Goal: Information Seeking & Learning: Learn about a topic

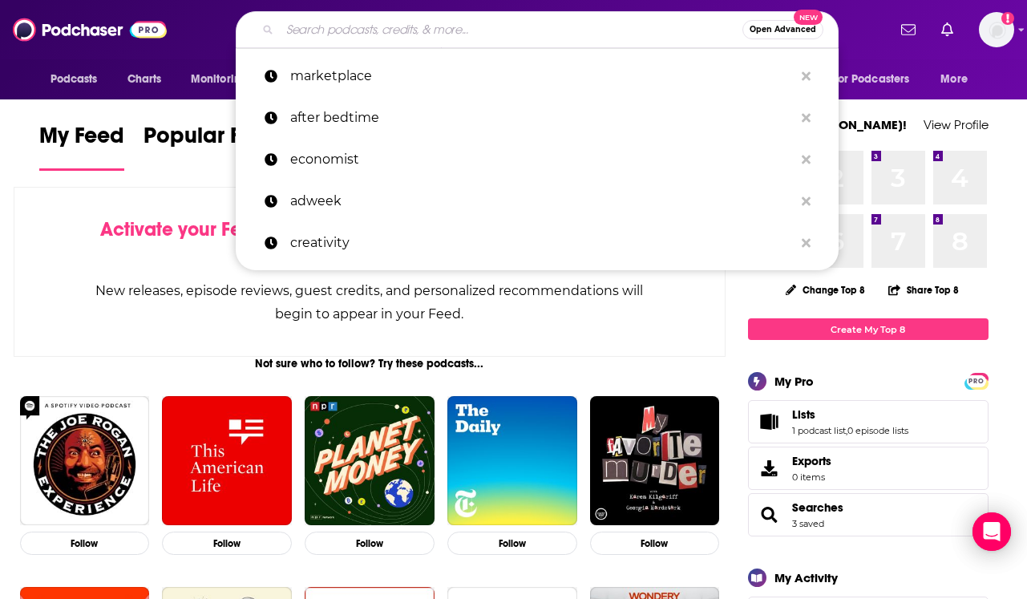
click at [563, 33] on input "Search podcasts, credits, & more..." at bounding box center [511, 30] width 462 height 26
click at [406, 32] on input "Search podcasts, credits, & more..." at bounding box center [511, 30] width 462 height 26
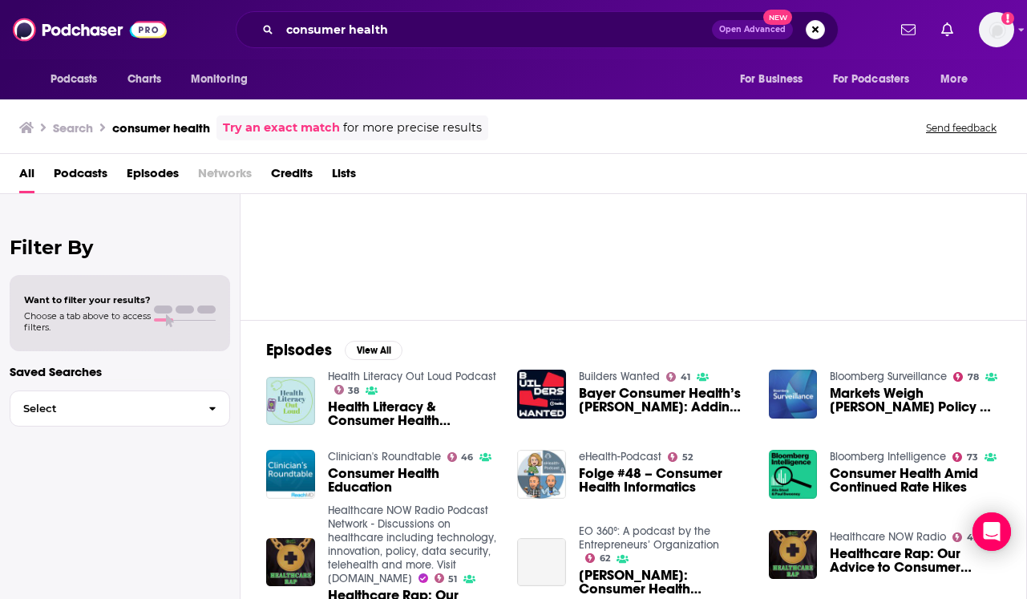
scroll to position [100, 0]
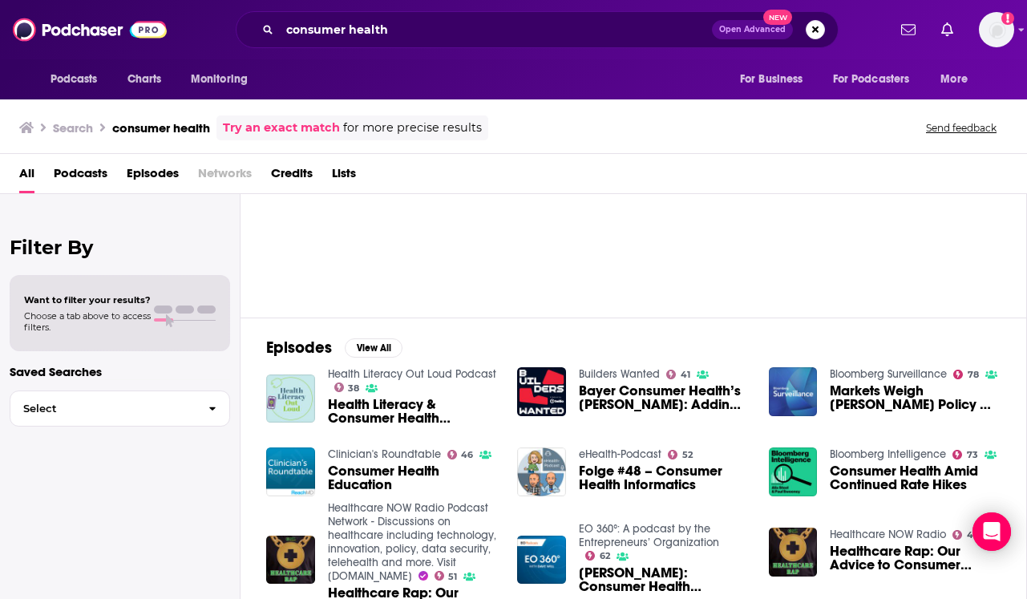
click at [85, 177] on span "Podcasts" at bounding box center [81, 176] width 54 height 33
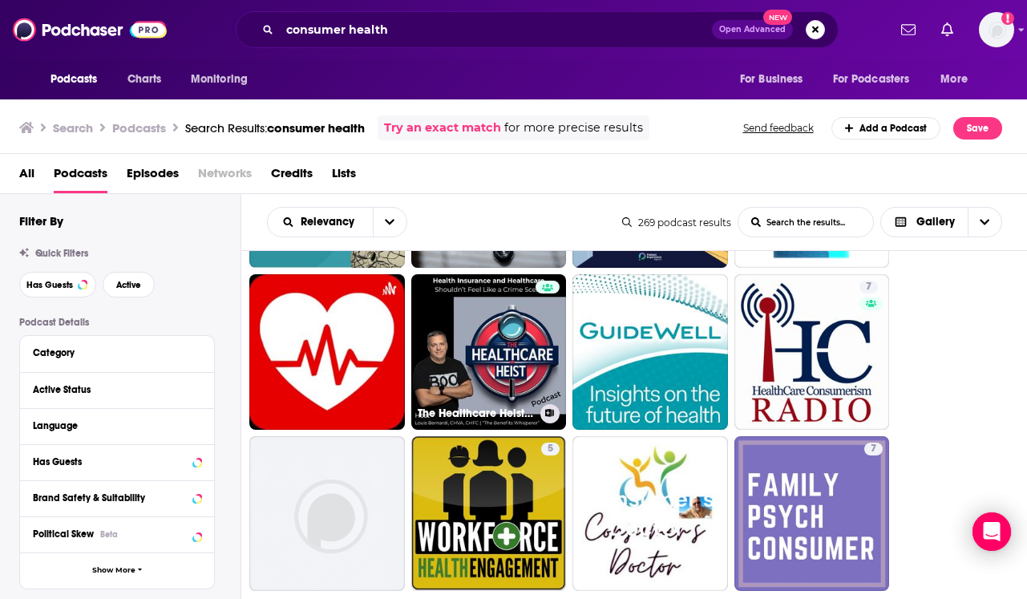
scroll to position [77, 0]
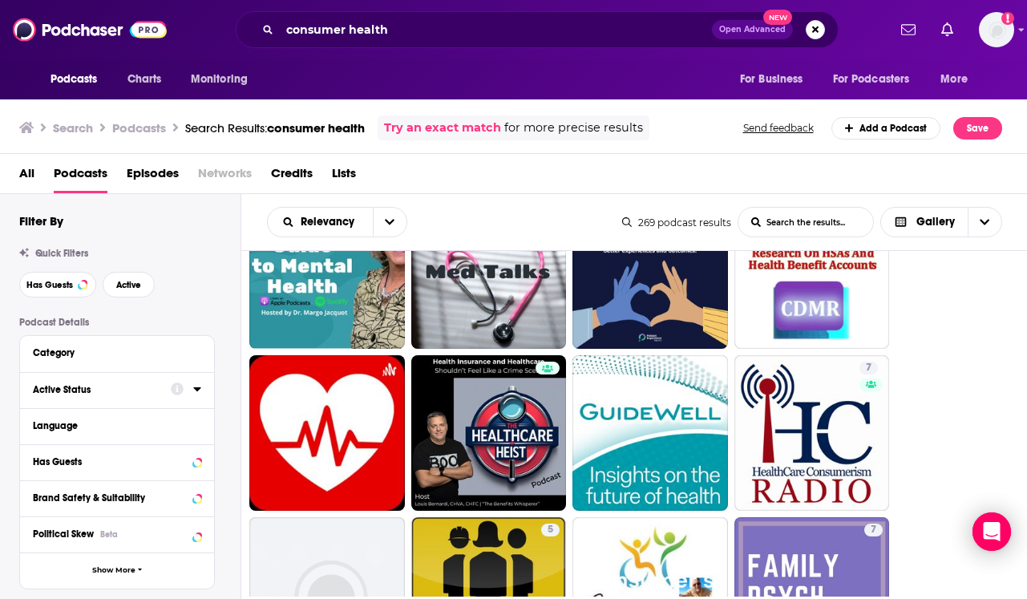
click at [180, 388] on icon at bounding box center [177, 389] width 13 height 13
click at [185, 393] on div at bounding box center [186, 389] width 30 height 20
click at [190, 393] on div at bounding box center [186, 389] width 30 height 20
click at [199, 391] on icon at bounding box center [197, 388] width 8 height 13
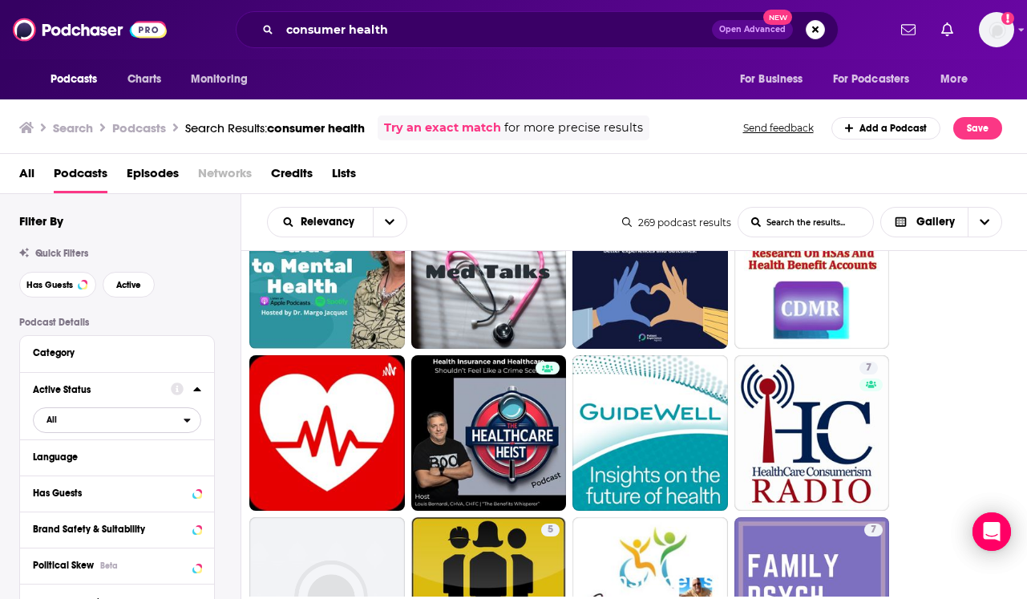
click at [131, 423] on span "All" at bounding box center [109, 419] width 150 height 21
drag, startPoint x: 56, startPoint y: 478, endPoint x: 81, endPoint y: 476, distance: 24.9
click at [81, 476] on span "Active" at bounding box center [84, 472] width 87 height 9
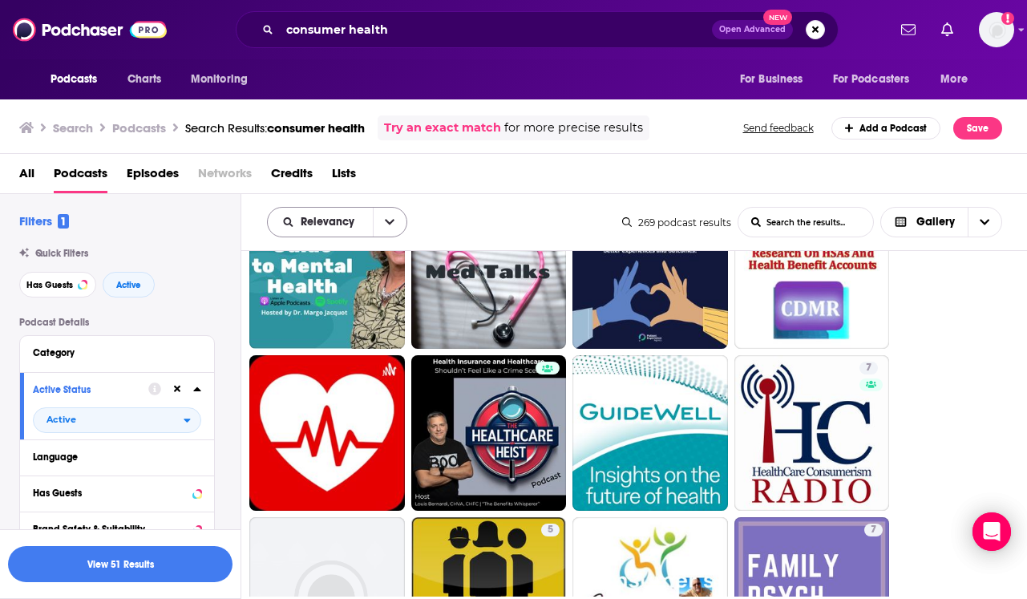
click at [394, 223] on button "open menu" at bounding box center [390, 222] width 34 height 29
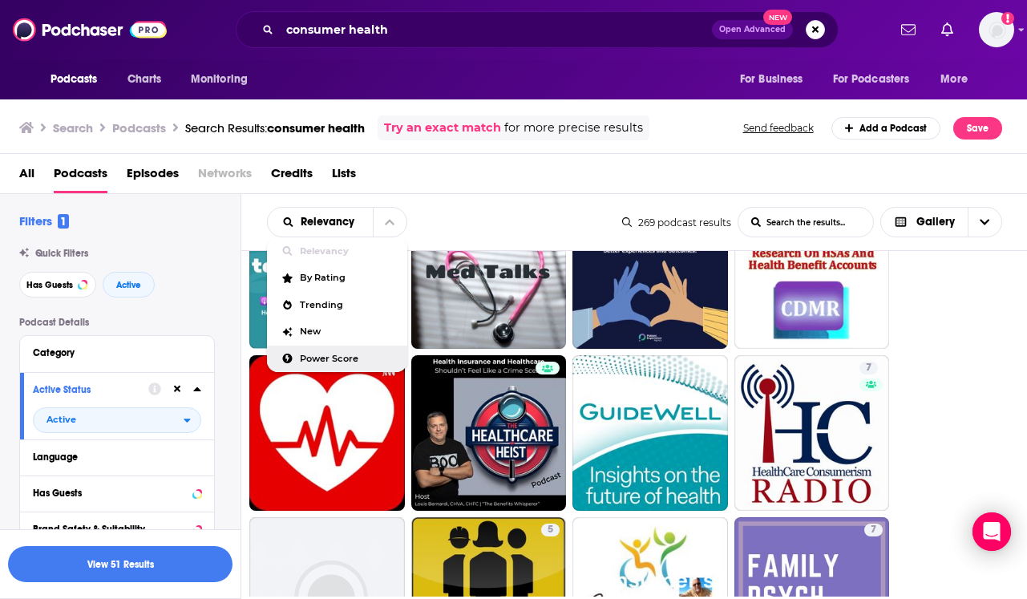
click at [326, 359] on span "Power Score" at bounding box center [347, 358] width 95 height 9
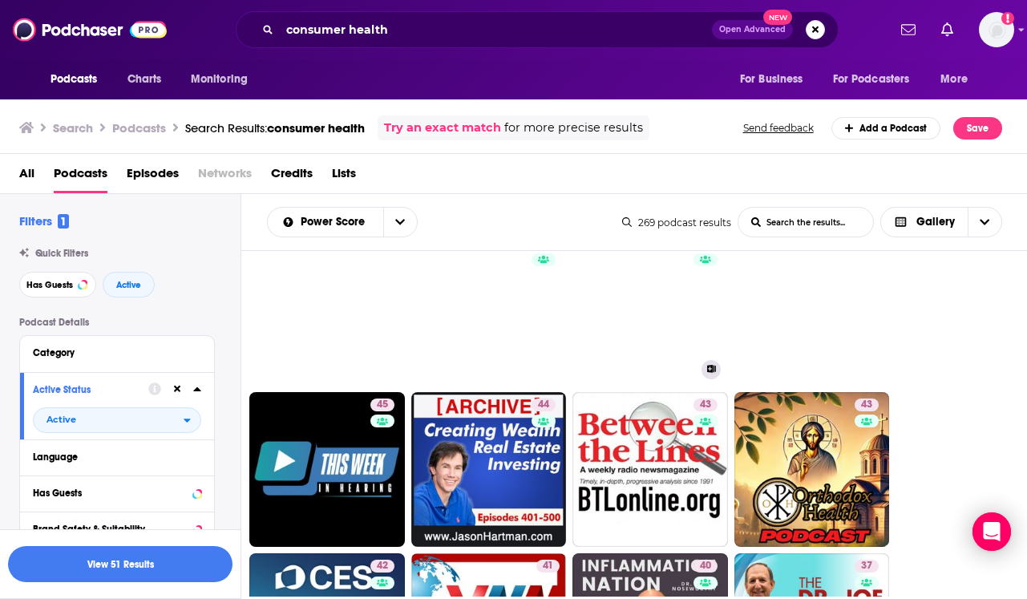
scroll to position [0, 0]
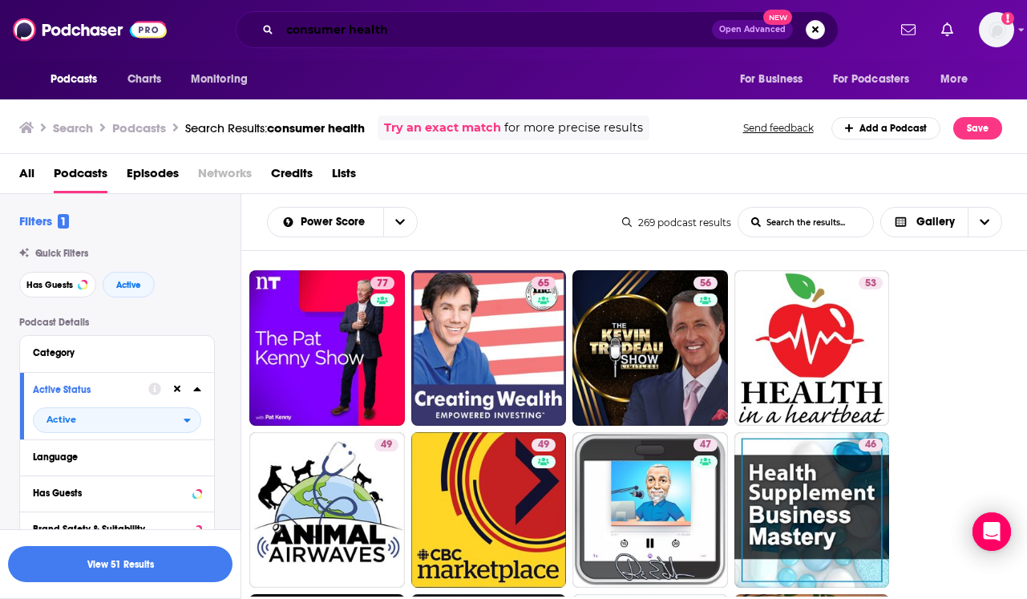
click at [438, 26] on input "consumer health" at bounding box center [496, 30] width 432 height 26
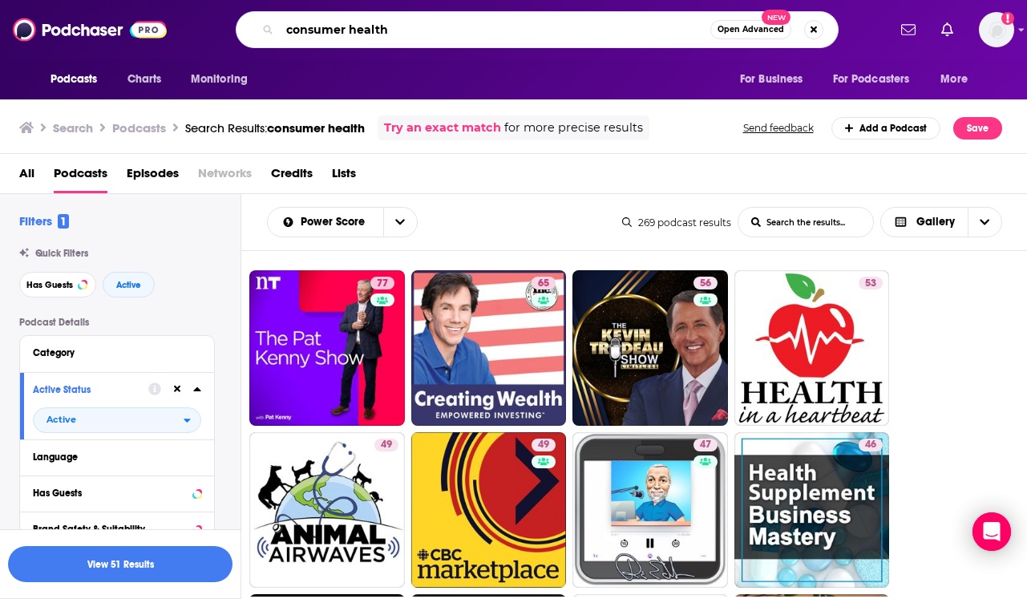
click at [438, 26] on input "consumer health" at bounding box center [495, 30] width 430 height 26
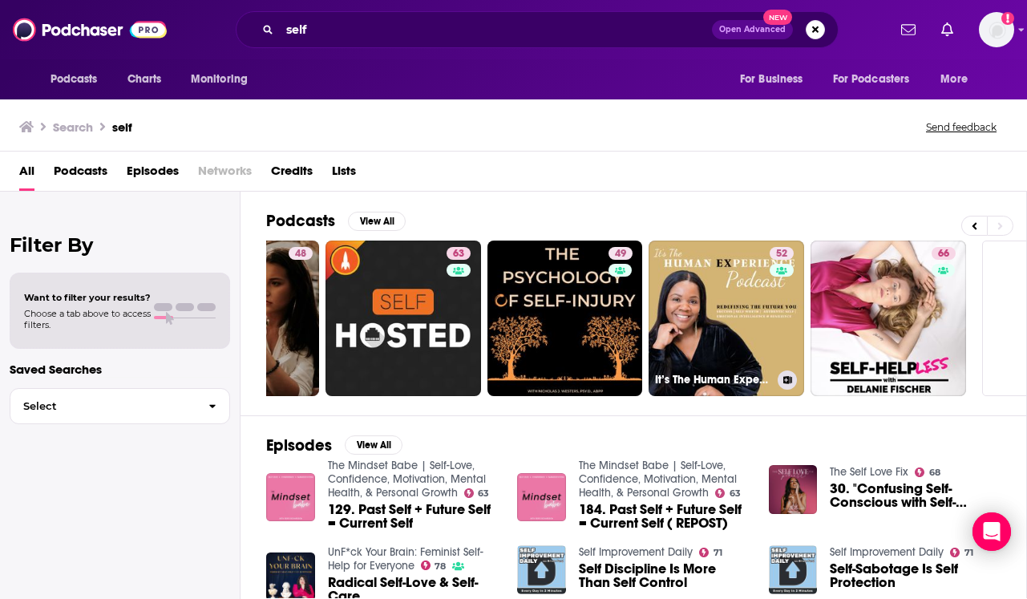
scroll to position [0, 712]
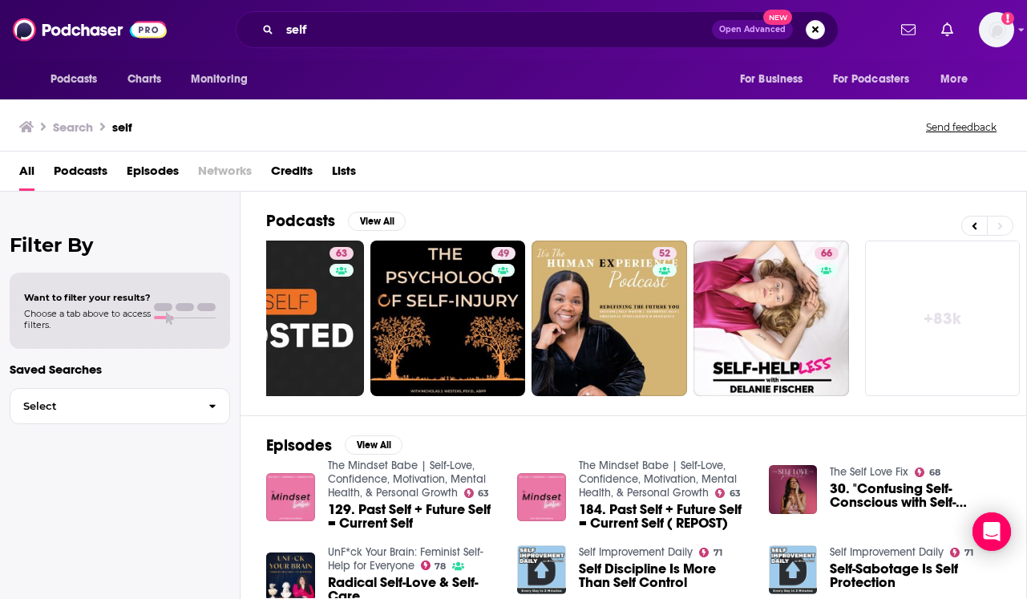
click at [353, 168] on span "Lists" at bounding box center [344, 174] width 24 height 33
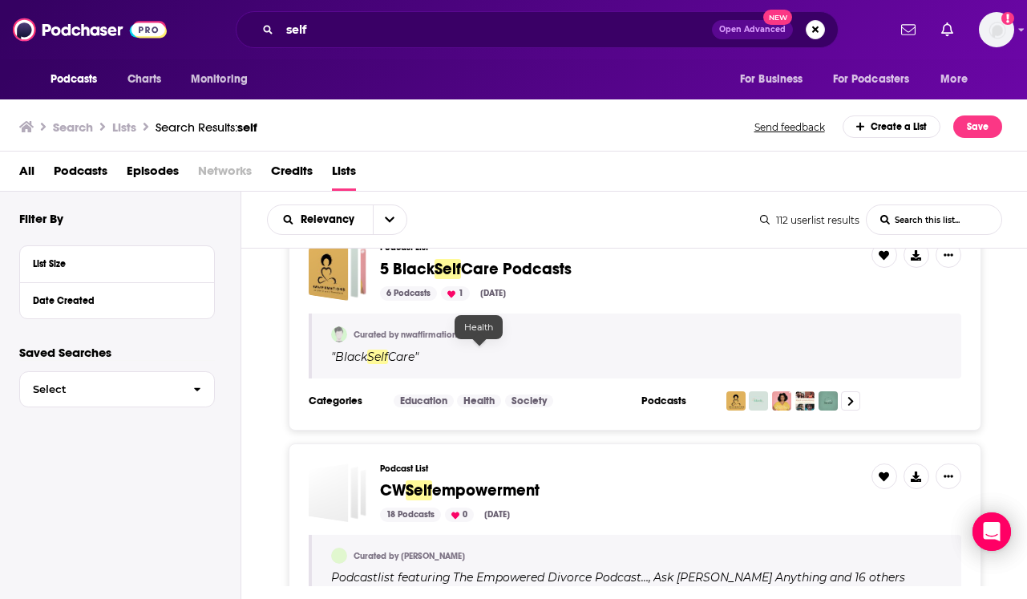
scroll to position [3612, 0]
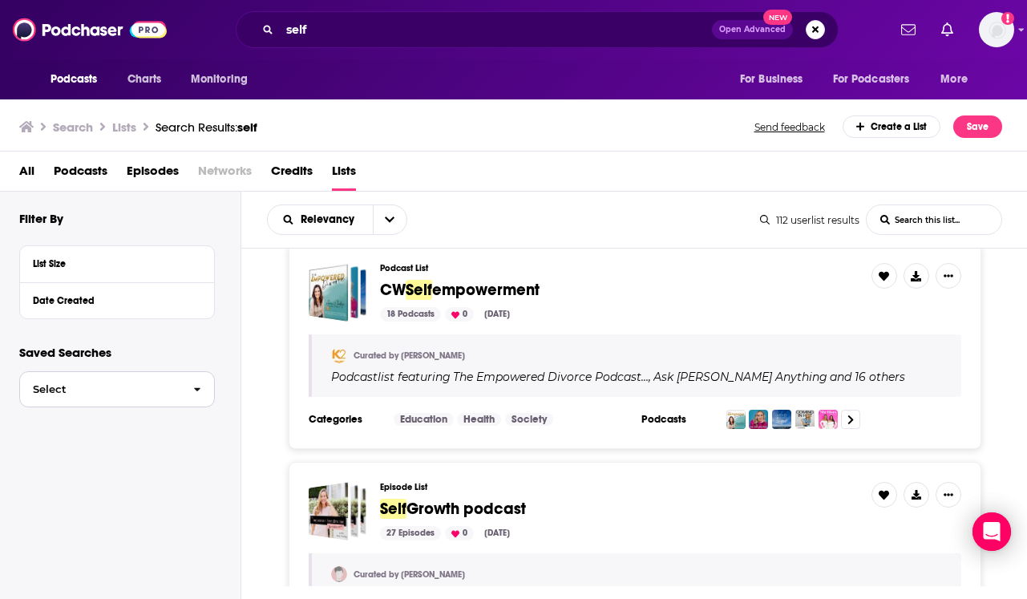
click at [97, 382] on button "Select" at bounding box center [117, 389] width 196 height 36
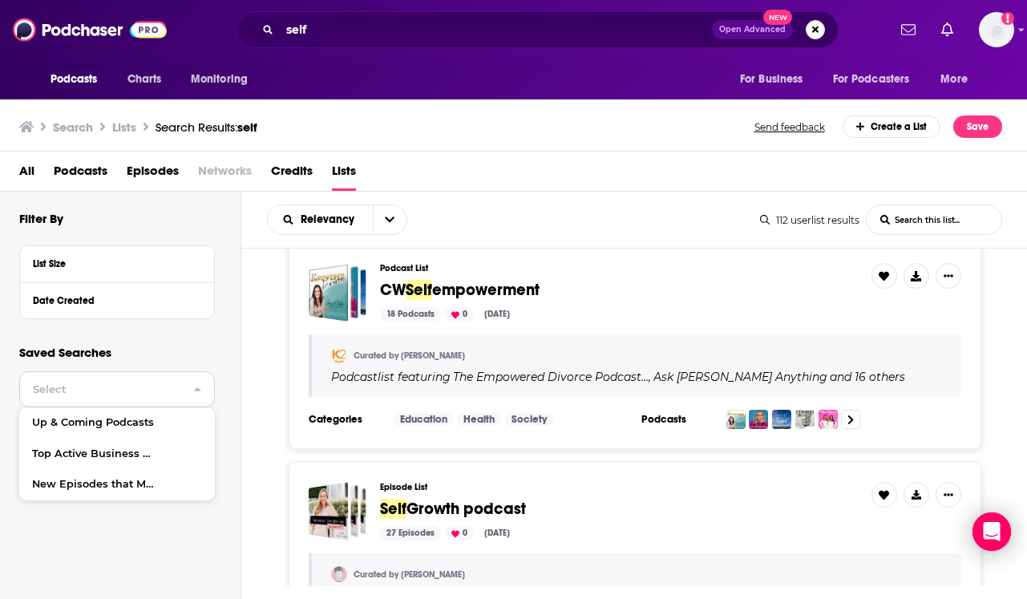
click at [97, 381] on button "Select" at bounding box center [117, 389] width 196 height 36
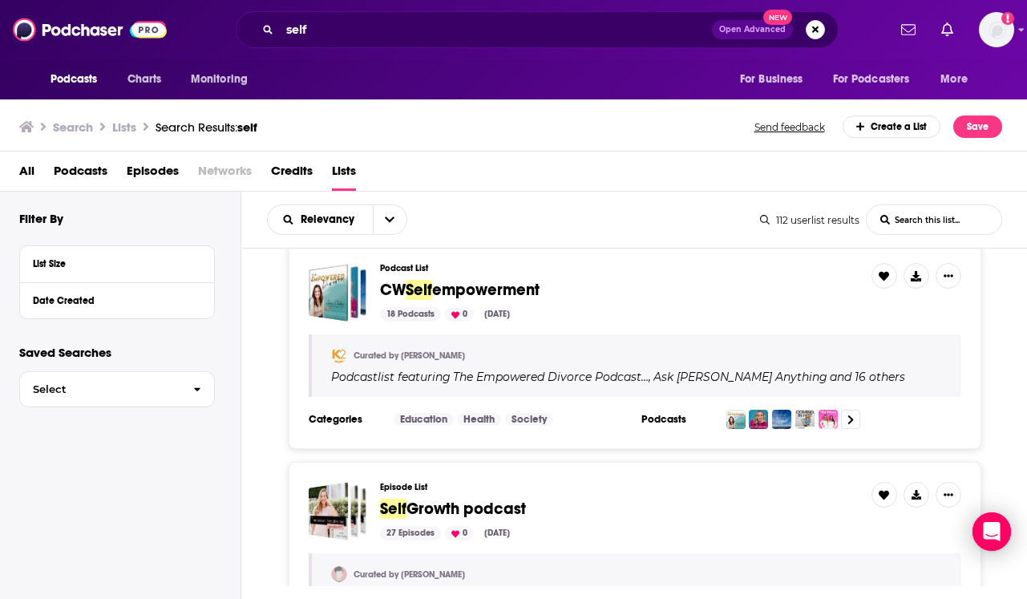
click at [1014, 27] on div "Podcasts Charts Monitoring self Open Advanced New For Business For Podcasters M…" at bounding box center [513, 29] width 1027 height 59
click at [1001, 39] on img "Logged in as Libby.Trese.TGI" at bounding box center [996, 29] width 35 height 35
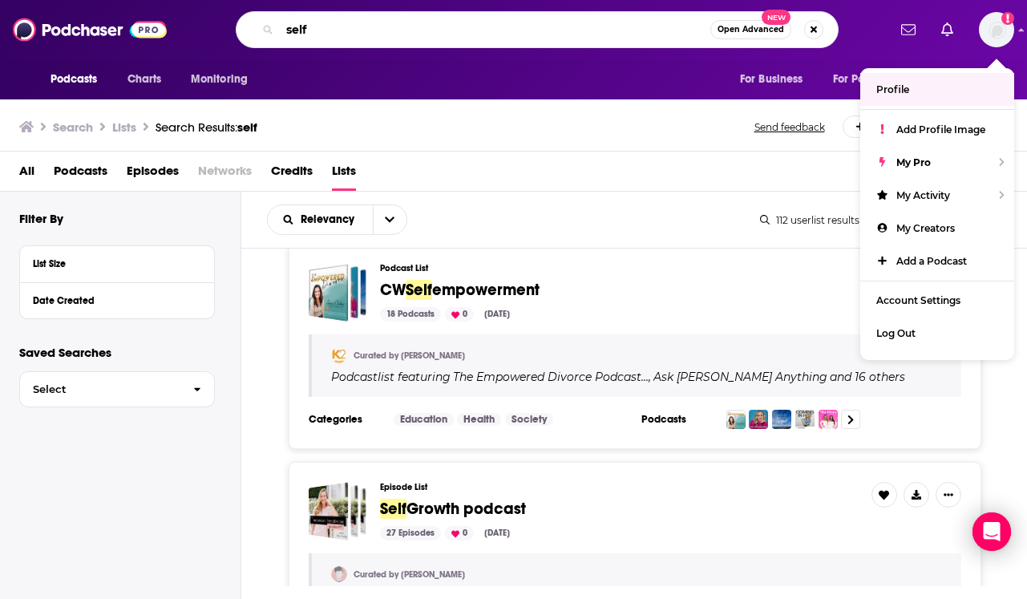
click at [387, 18] on input "self" at bounding box center [495, 30] width 430 height 26
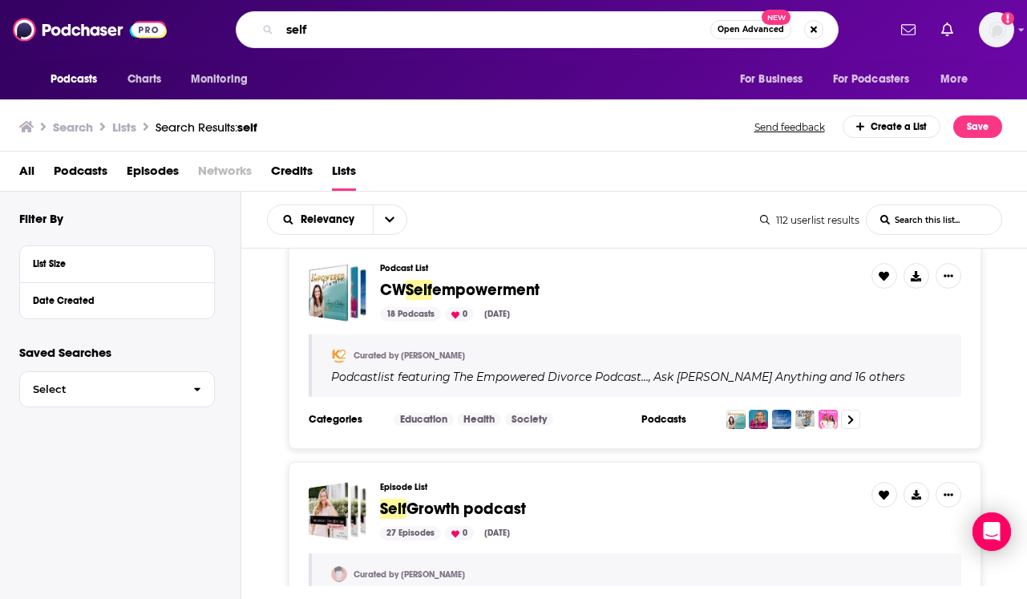
click at [382, 26] on input "self" at bounding box center [495, 30] width 430 height 26
type input "stuff mom never told you"
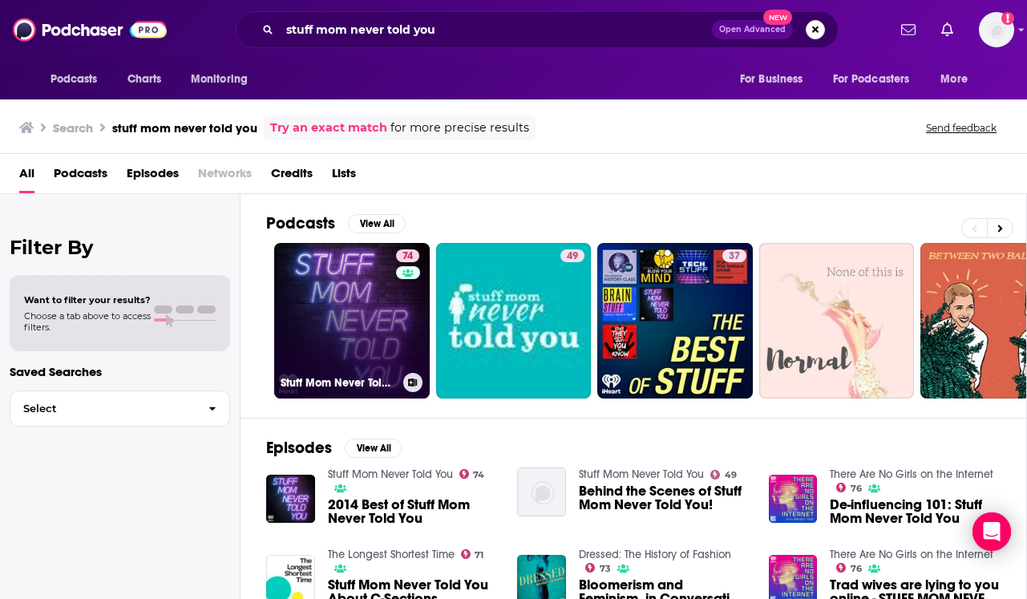
click at [346, 329] on link "74 Stuff Mom Never Told You" at bounding box center [351, 320] width 155 height 155
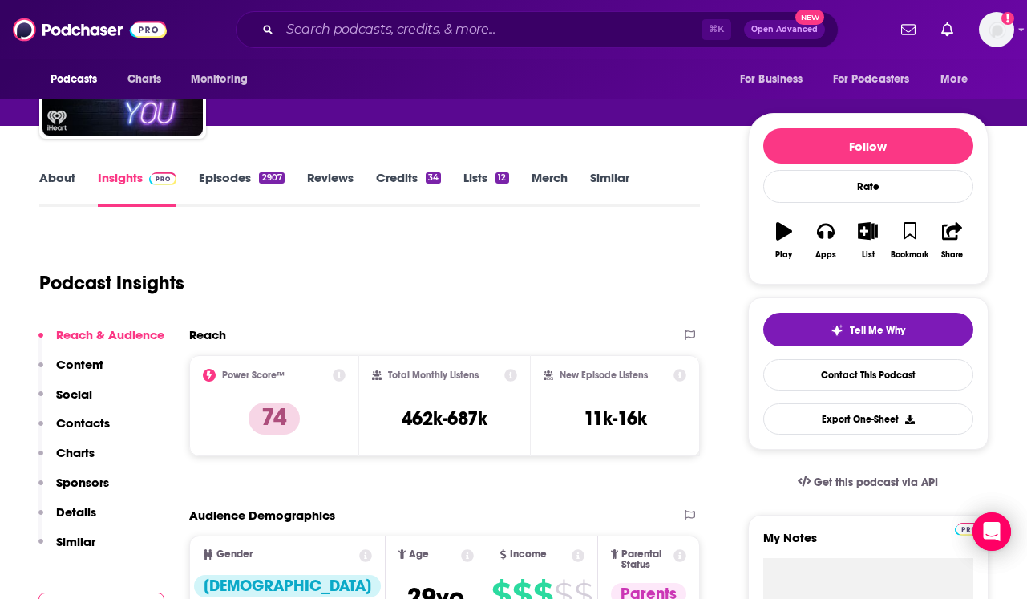
scroll to position [139, 0]
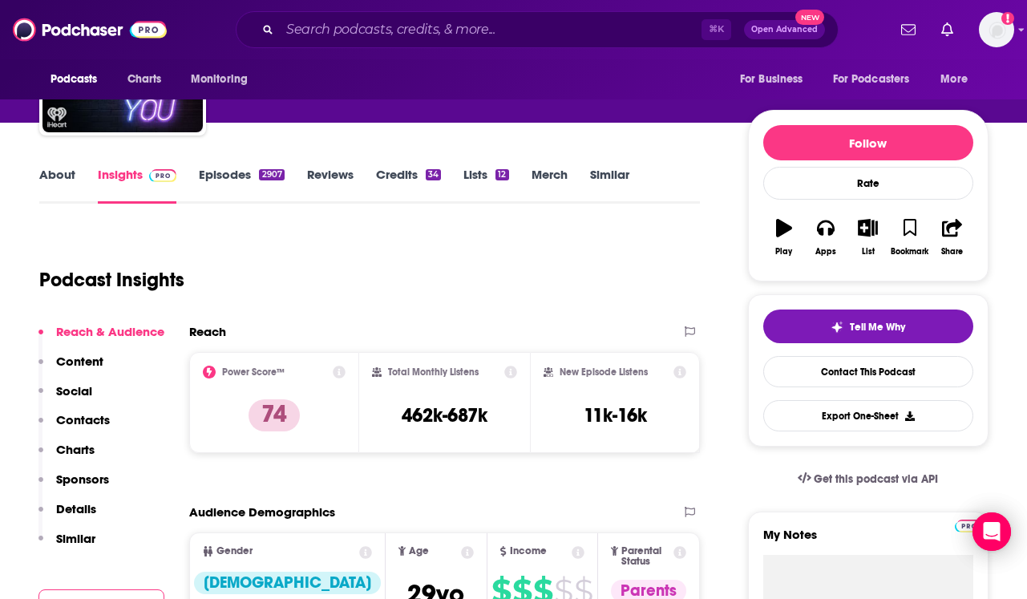
click at [619, 175] on link "Similar" at bounding box center [609, 185] width 39 height 37
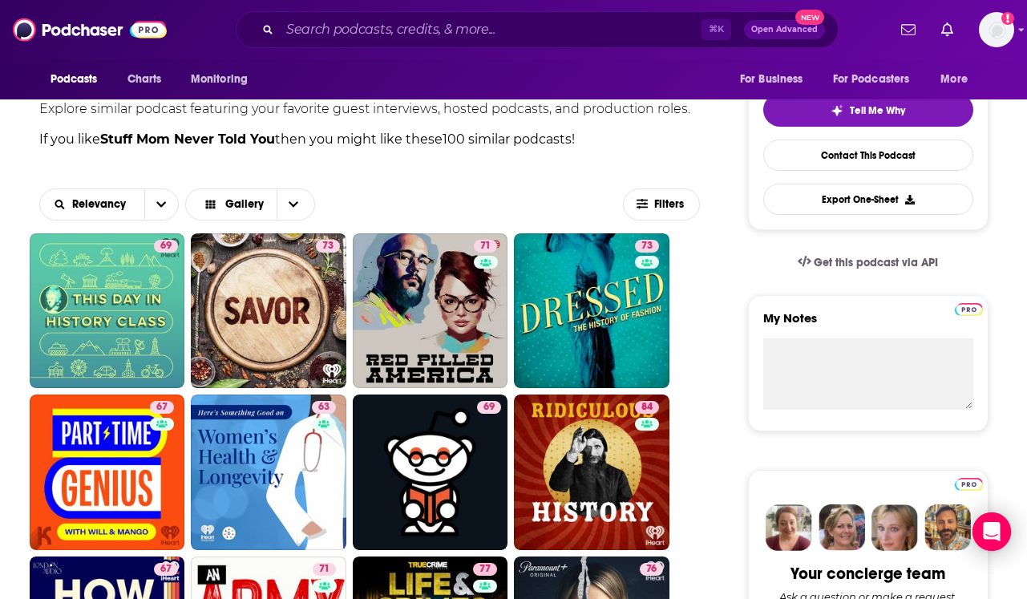
scroll to position [359, 0]
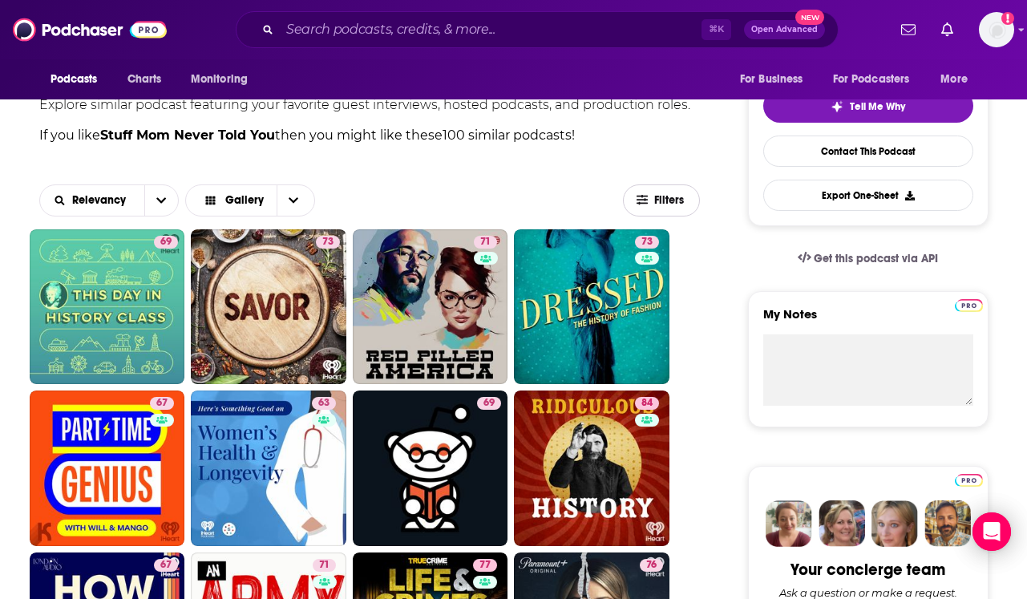
click at [652, 195] on span "Filters" at bounding box center [661, 200] width 75 height 12
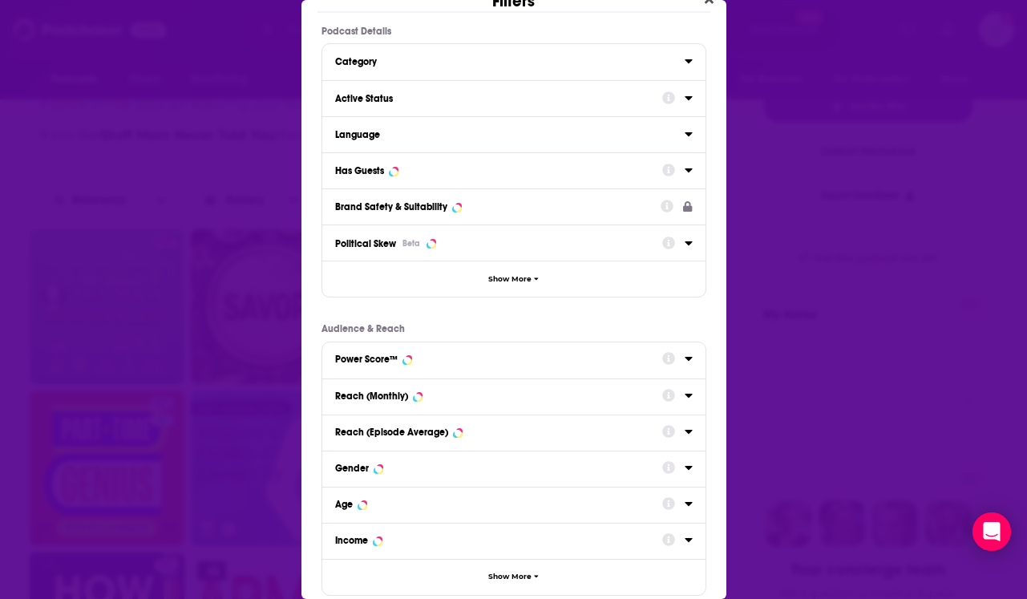
scroll to position [0, 0]
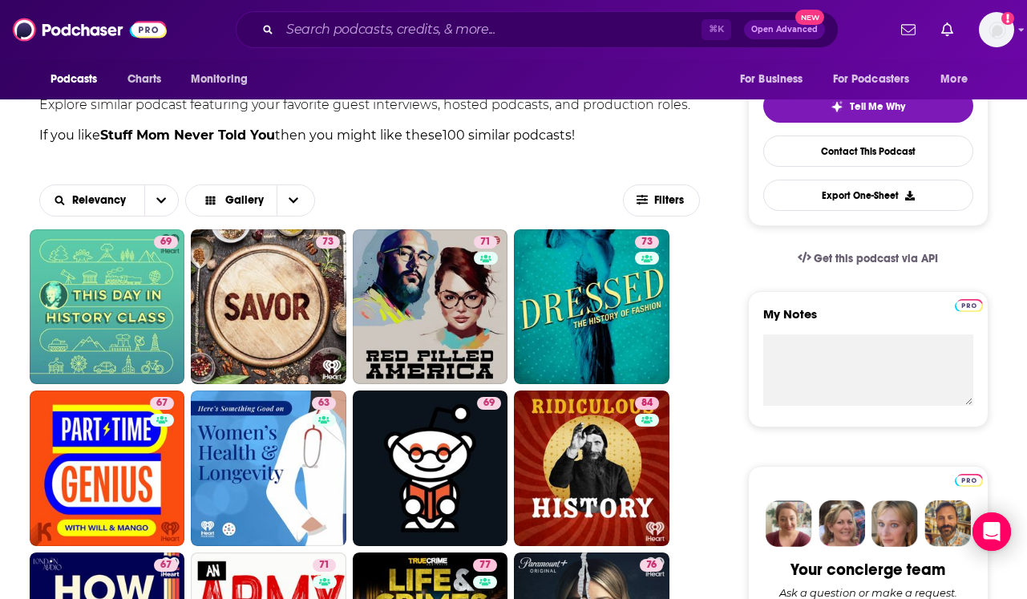
click at [218, 389] on div "Filters Podcast Details Category Active Status Language Has Guests Brand Safety…" at bounding box center [513, 299] width 1027 height 599
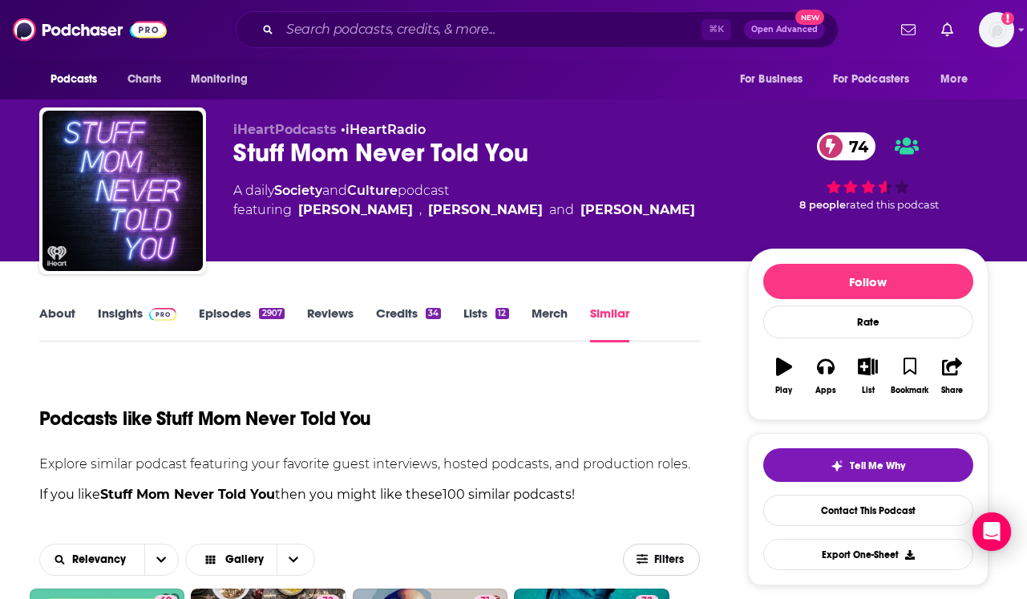
scroll to position [359, 0]
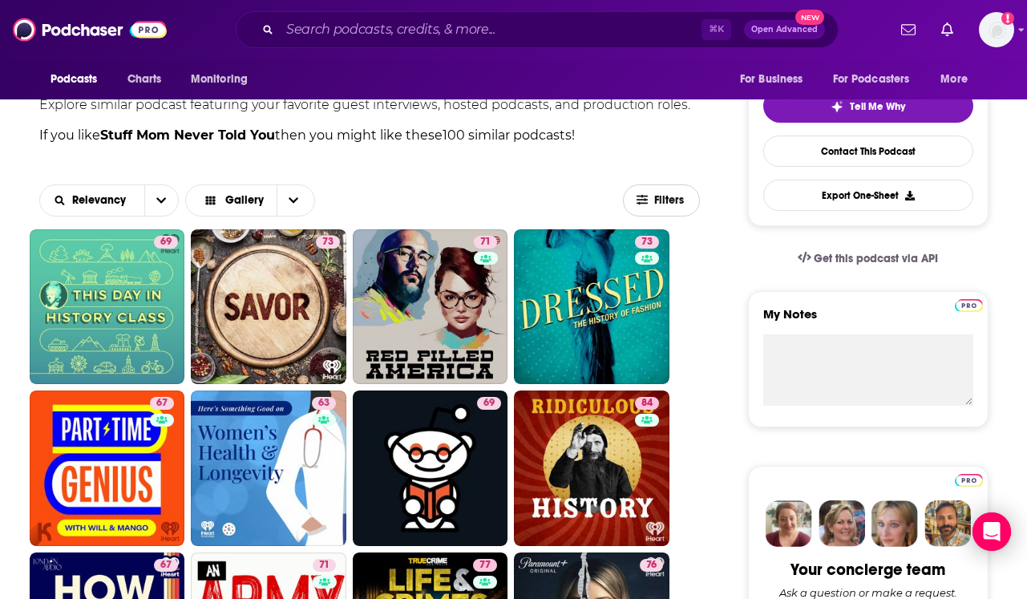
click at [676, 200] on span "Filters" at bounding box center [670, 200] width 32 height 11
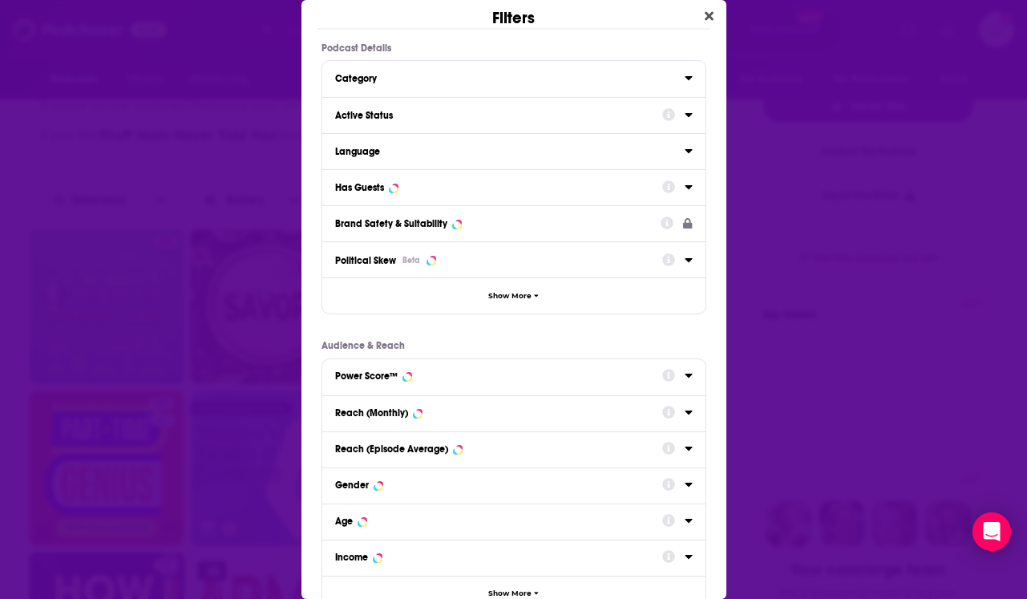
scroll to position [0, 0]
click at [478, 87] on button "Category" at bounding box center [509, 77] width 349 height 20
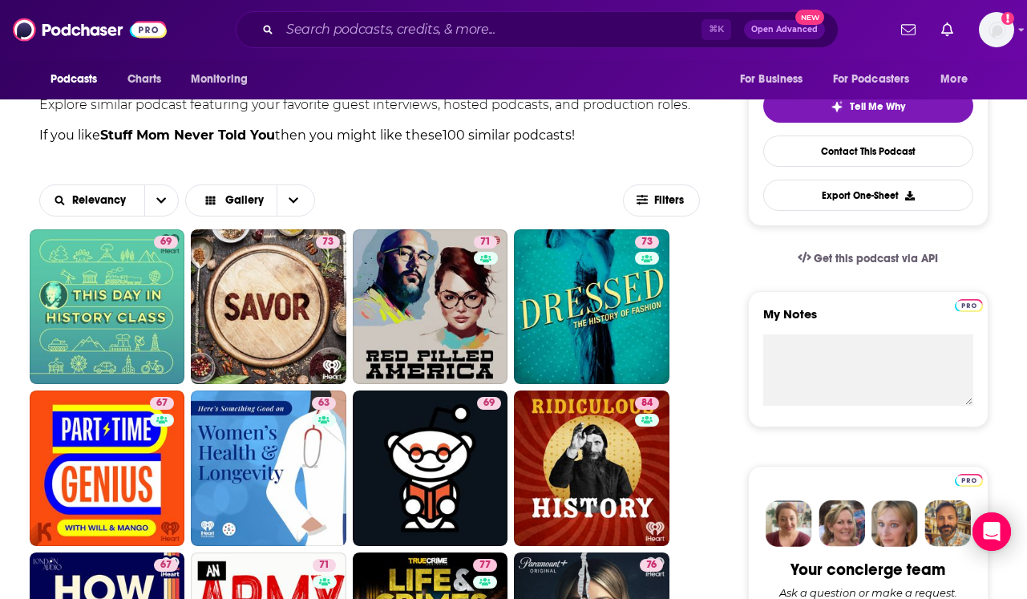
click at [196, 184] on div "Filters Podcast Details Category Culture 78 Society 78 News 19 History 16 True …" at bounding box center [513, 299] width 1027 height 599
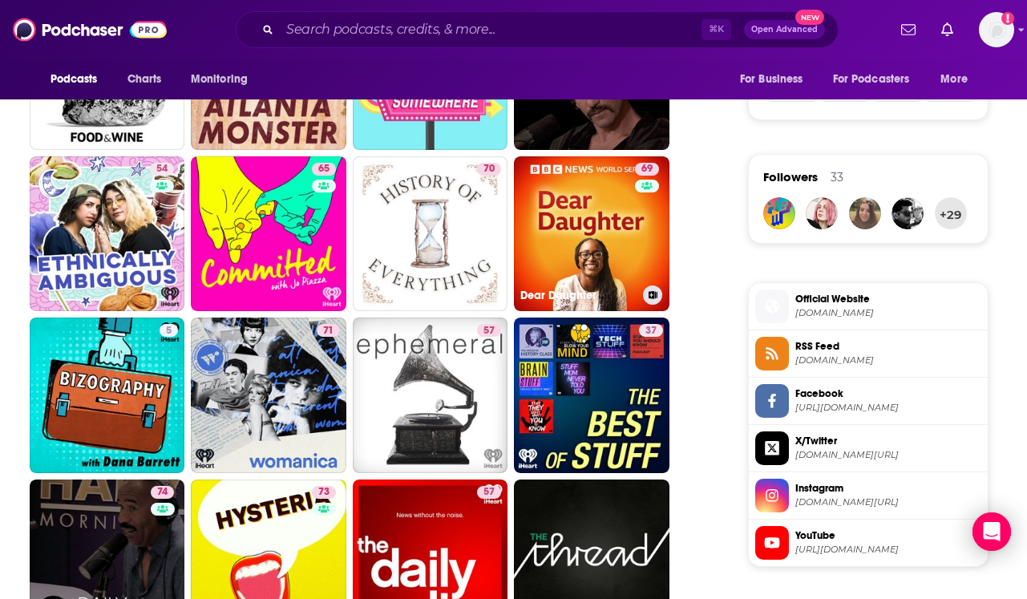
scroll to position [1079, 0]
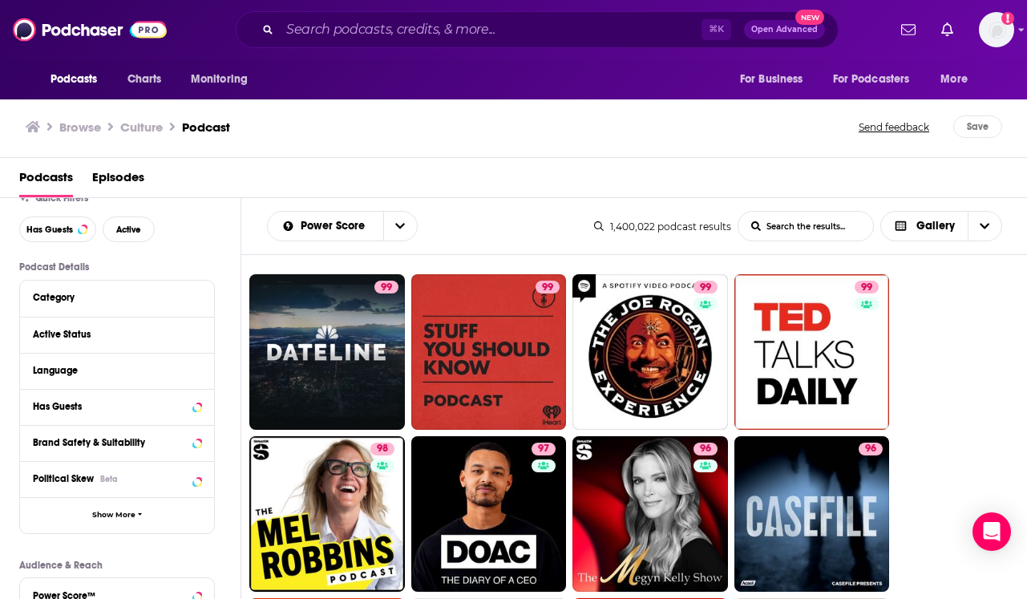
scroll to position [71, 0]
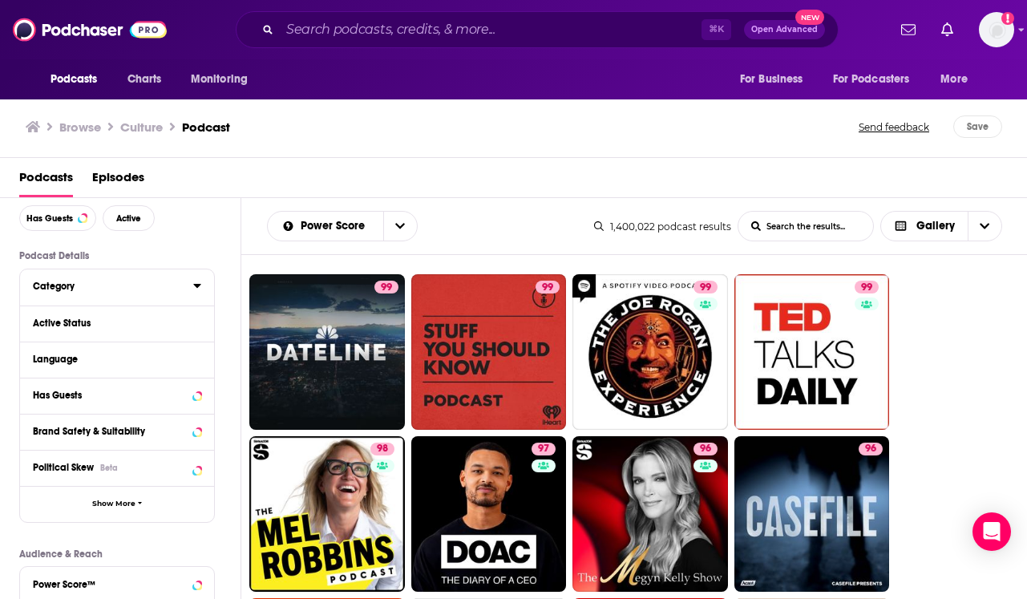
click at [195, 285] on icon at bounding box center [196, 286] width 7 height 4
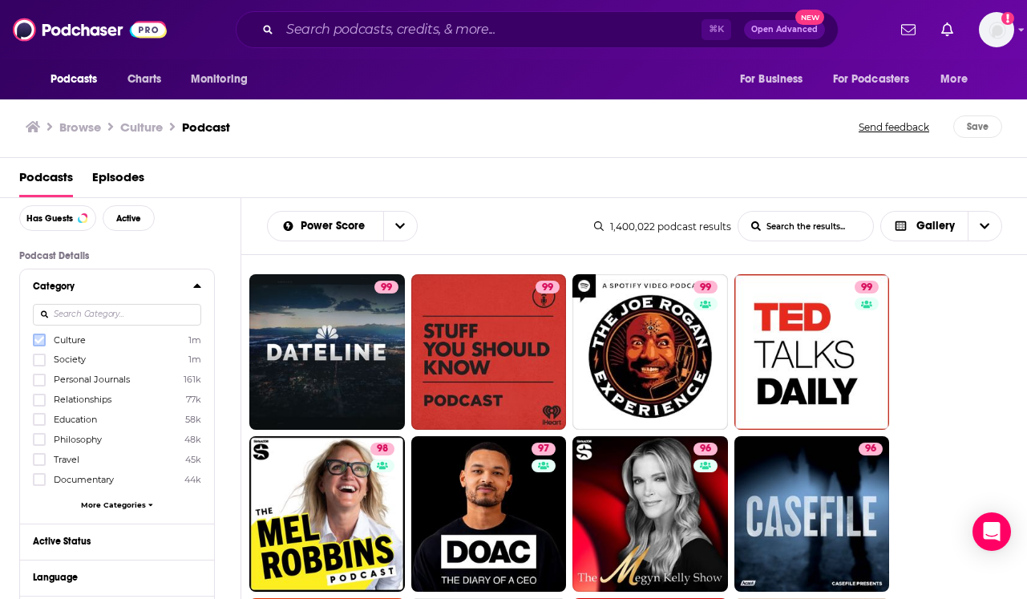
click at [39, 340] on icon at bounding box center [39, 340] width 10 height 7
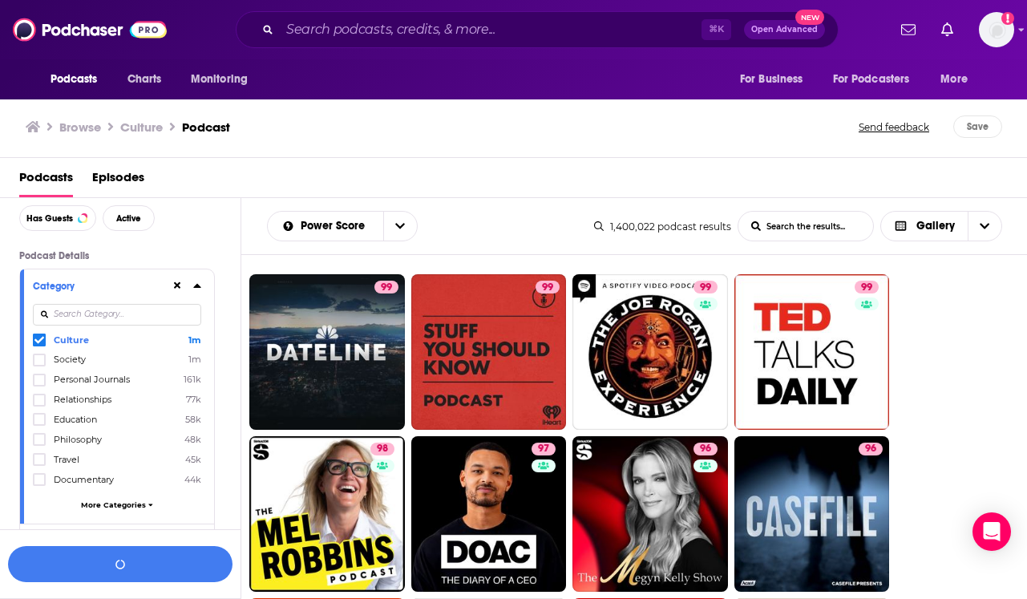
click at [137, 503] on span "More Categories" at bounding box center [113, 504] width 65 height 9
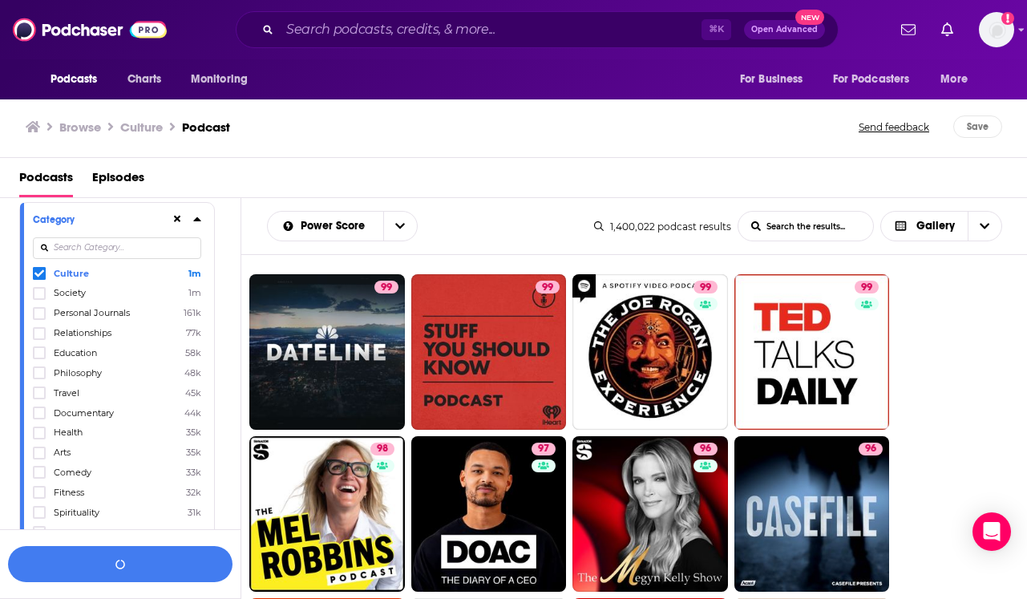
scroll to position [140, 0]
click at [36, 430] on icon at bounding box center [39, 429] width 10 height 7
click at [38, 269] on icon at bounding box center [39, 270] width 10 height 10
click at [110, 565] on button "View 10k+ Results" at bounding box center [120, 564] width 224 height 36
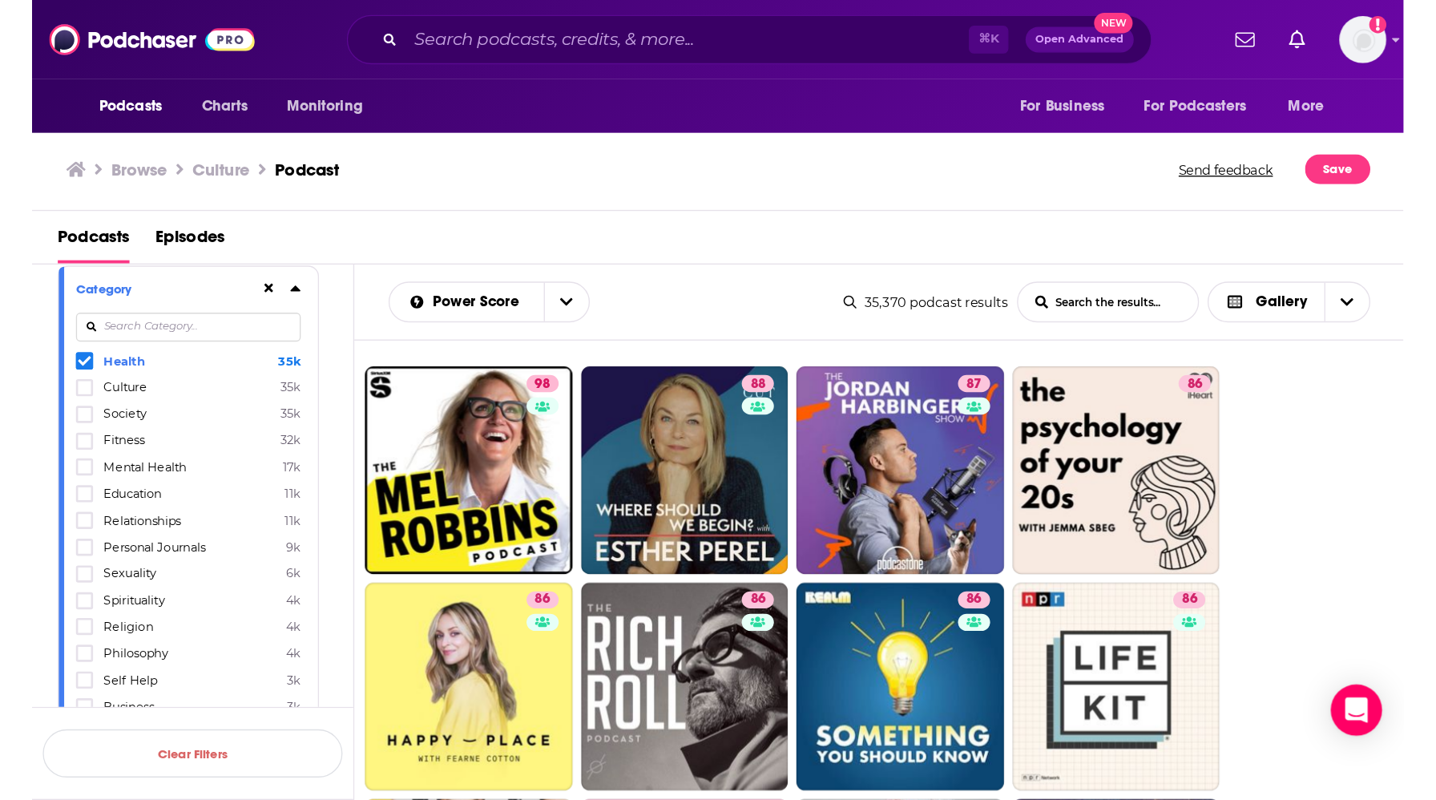
scroll to position [140, 0]
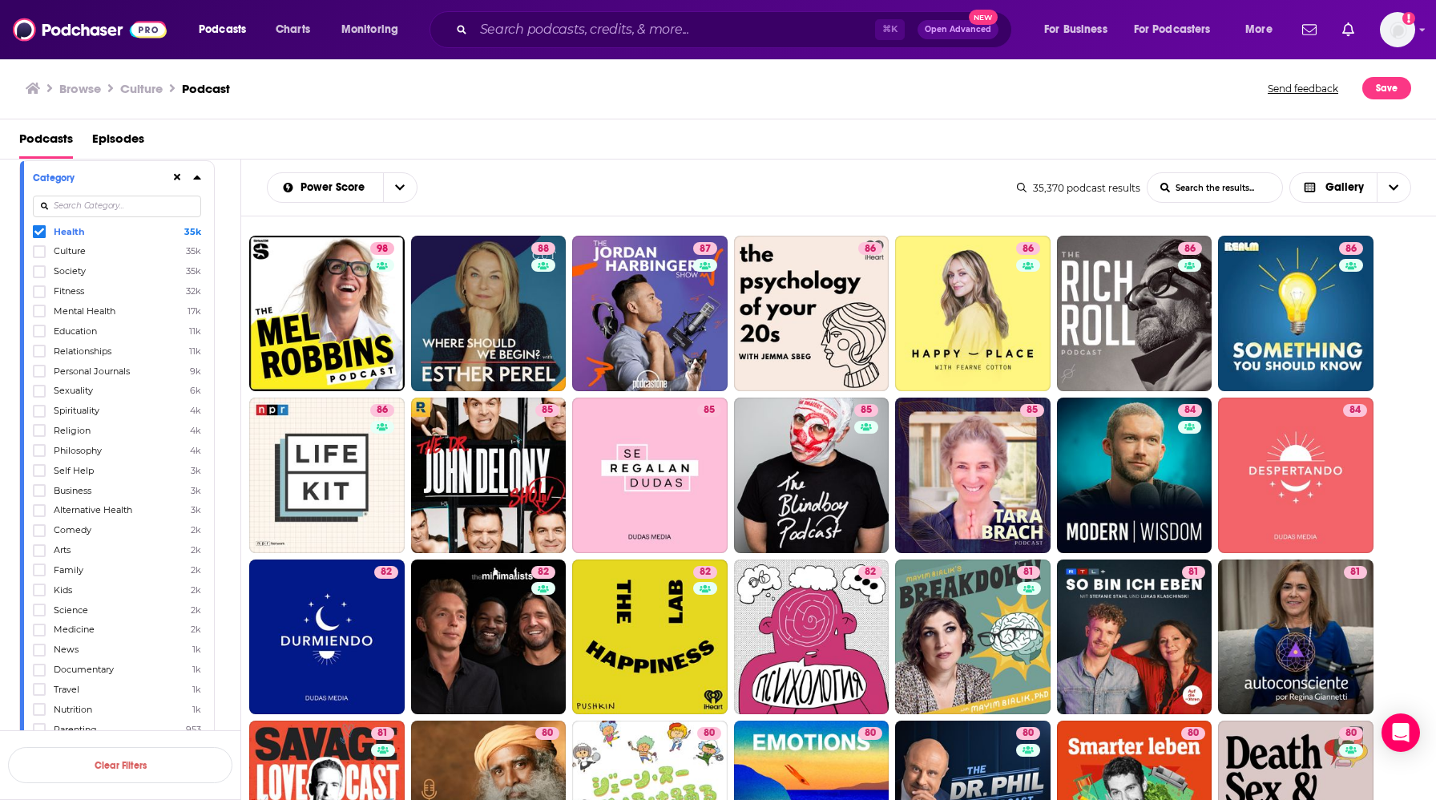
click at [195, 178] on icon at bounding box center [197, 177] width 8 height 13
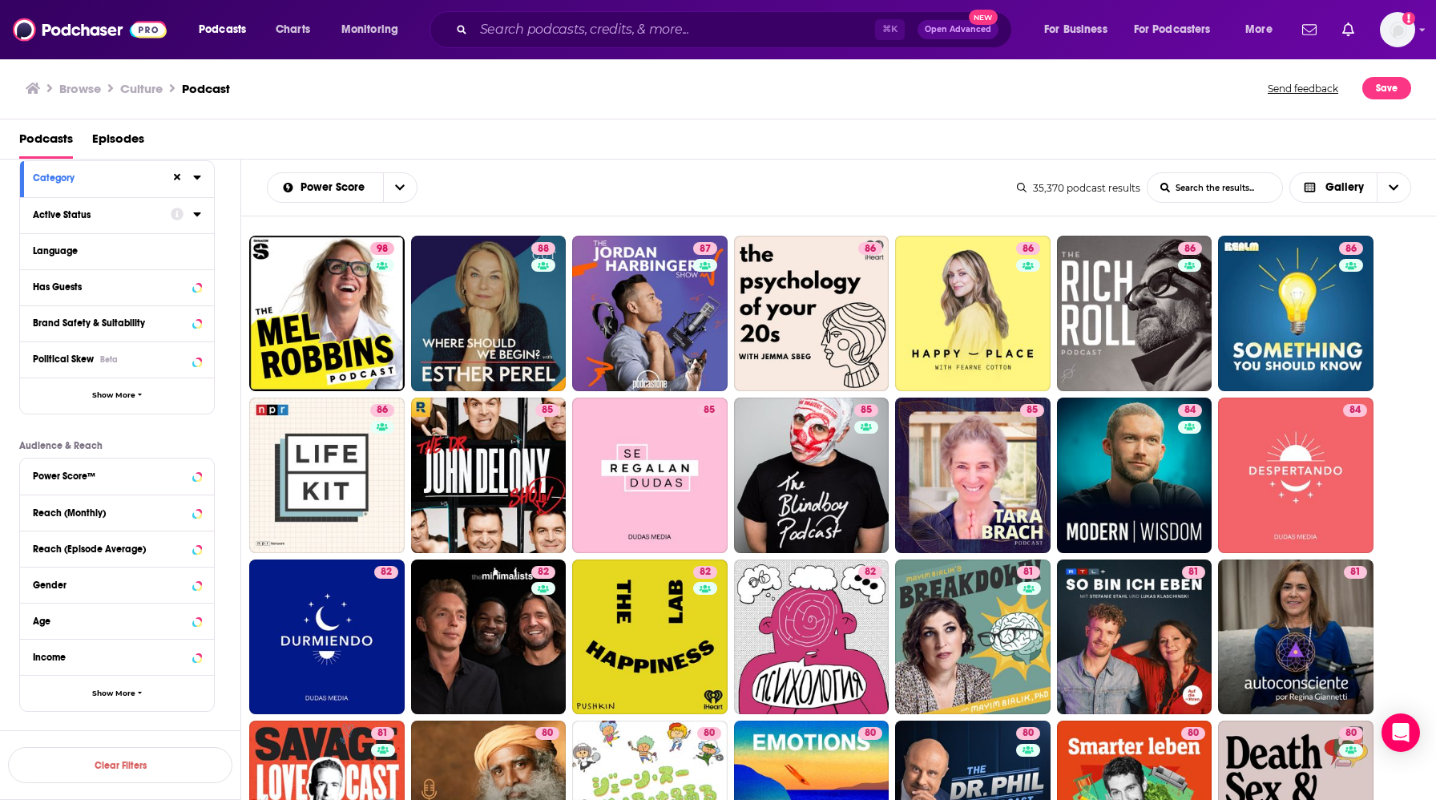
click at [193, 219] on icon at bounding box center [197, 214] width 8 height 13
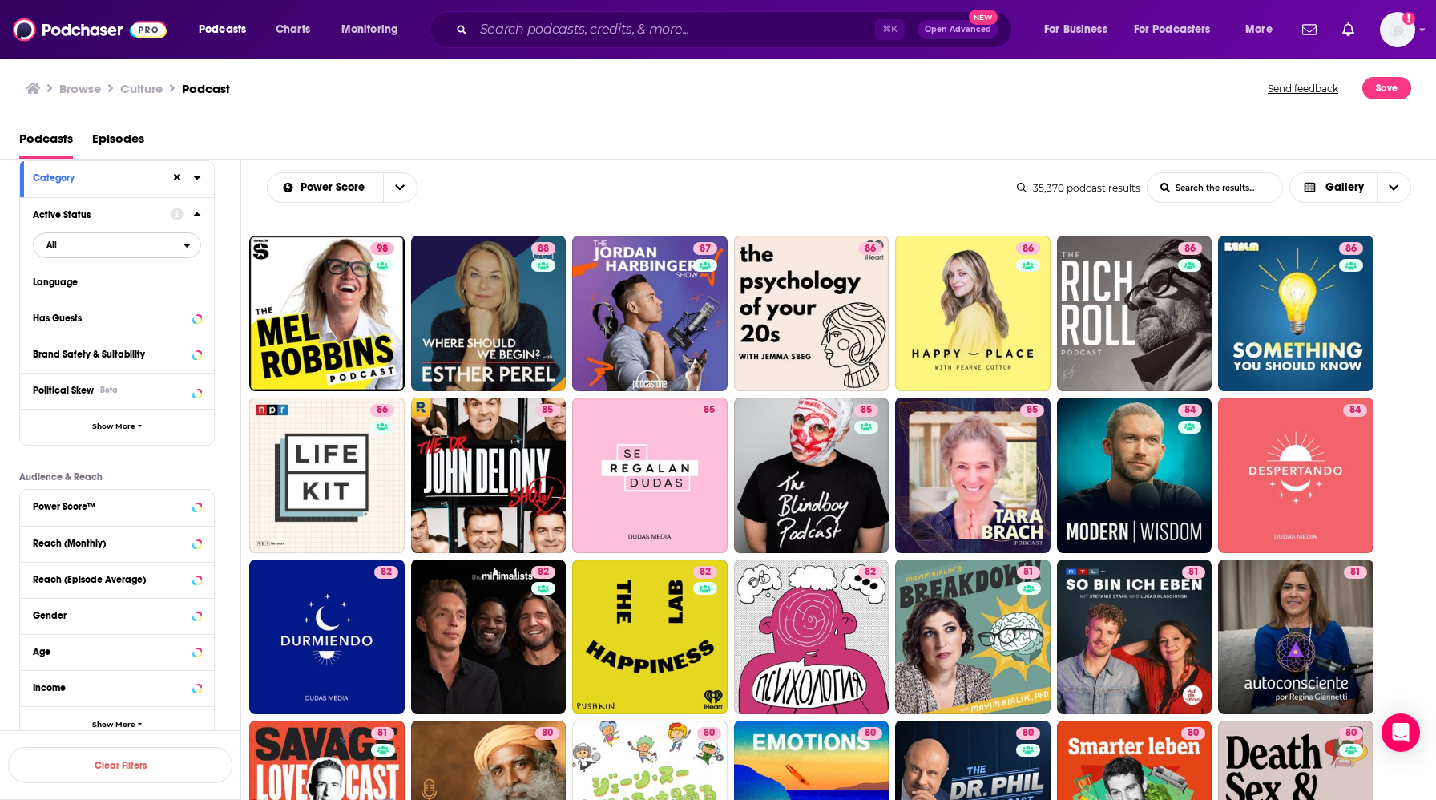
click at [155, 246] on span "All" at bounding box center [109, 244] width 150 height 21
click at [95, 299] on span "Active" at bounding box center [84, 297] width 86 height 9
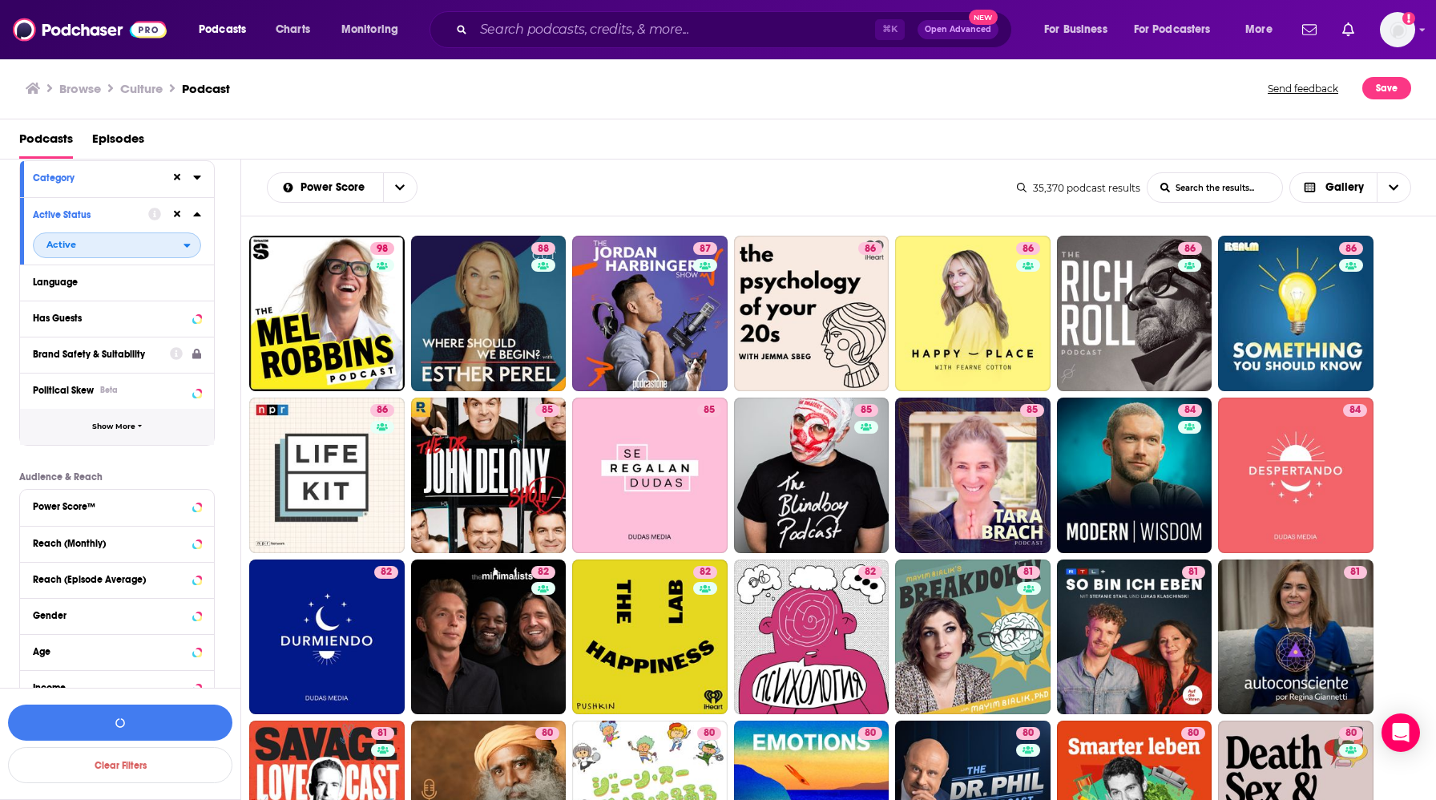
scroll to position [143, 0]
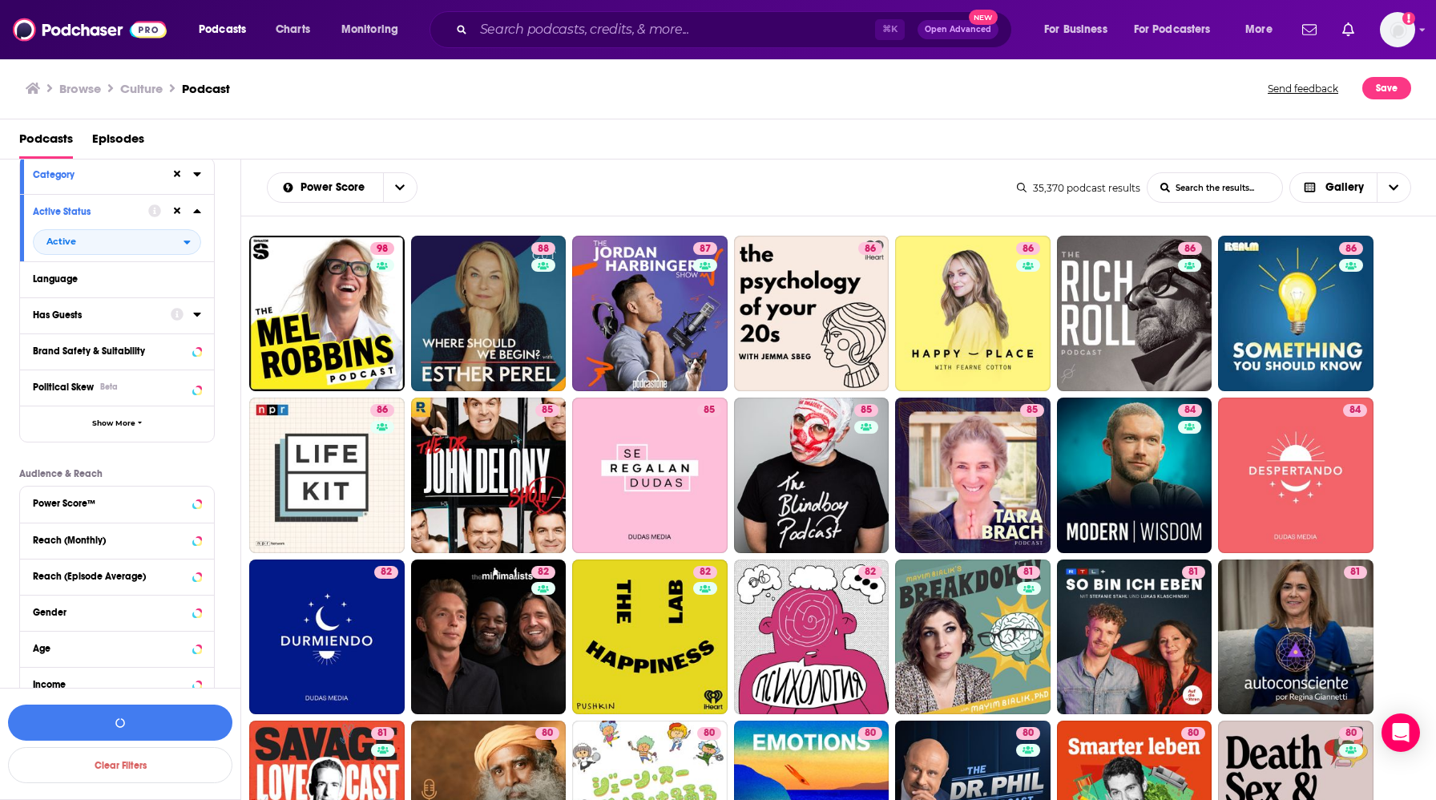
click at [176, 319] on icon at bounding box center [177, 314] width 13 height 13
click at [196, 321] on icon at bounding box center [197, 314] width 8 height 13
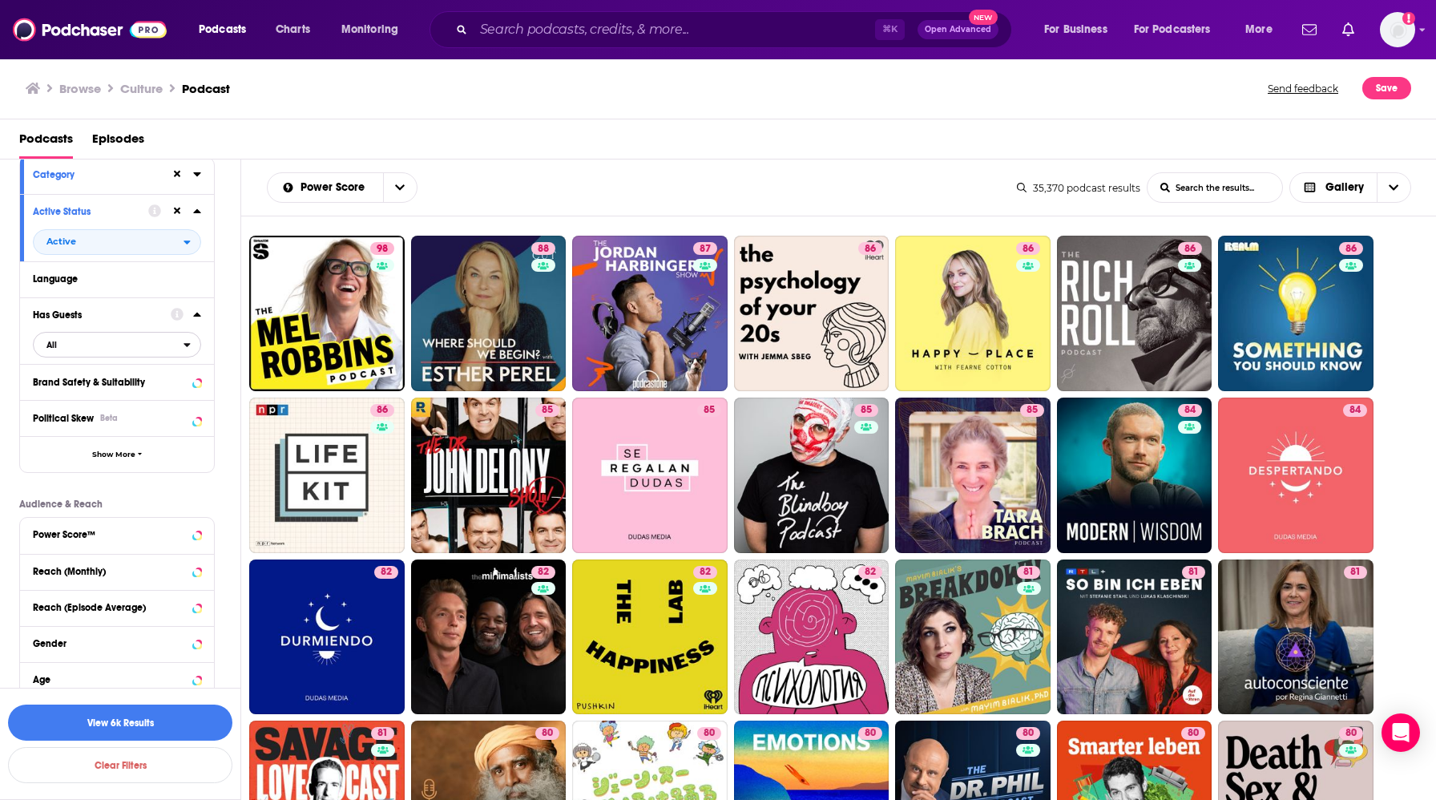
click at [109, 357] on button "All" at bounding box center [117, 345] width 168 height 26
click at [87, 401] on span "Has guests" at bounding box center [88, 397] width 95 height 9
click at [116, 598] on icon "button" at bounding box center [121, 723] width 14 height 14
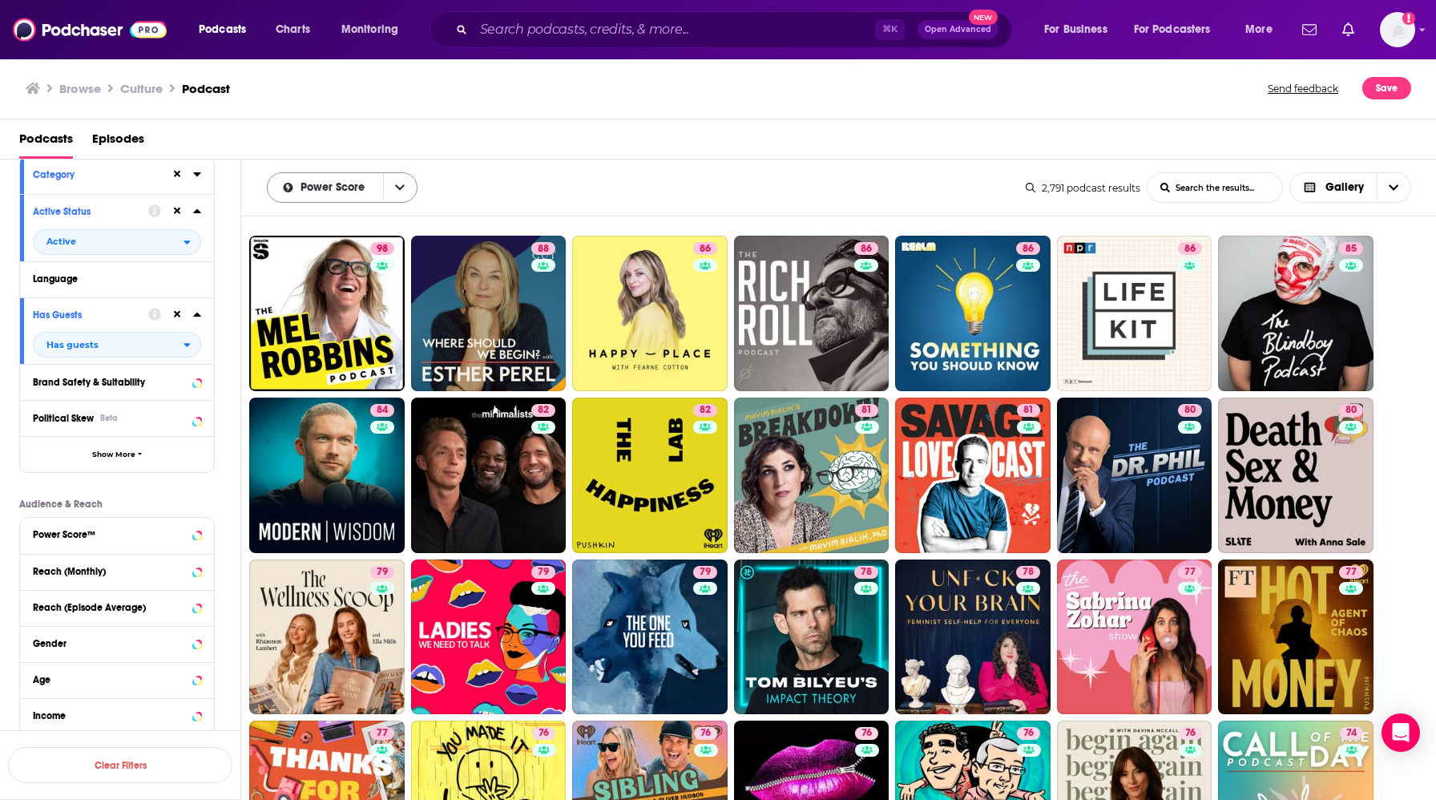
click at [390, 188] on button "open menu" at bounding box center [400, 187] width 34 height 29
click at [434, 180] on div "Power Score By Rating Trending New Power Score List Search Input Search the res…" at bounding box center [646, 187] width 759 height 30
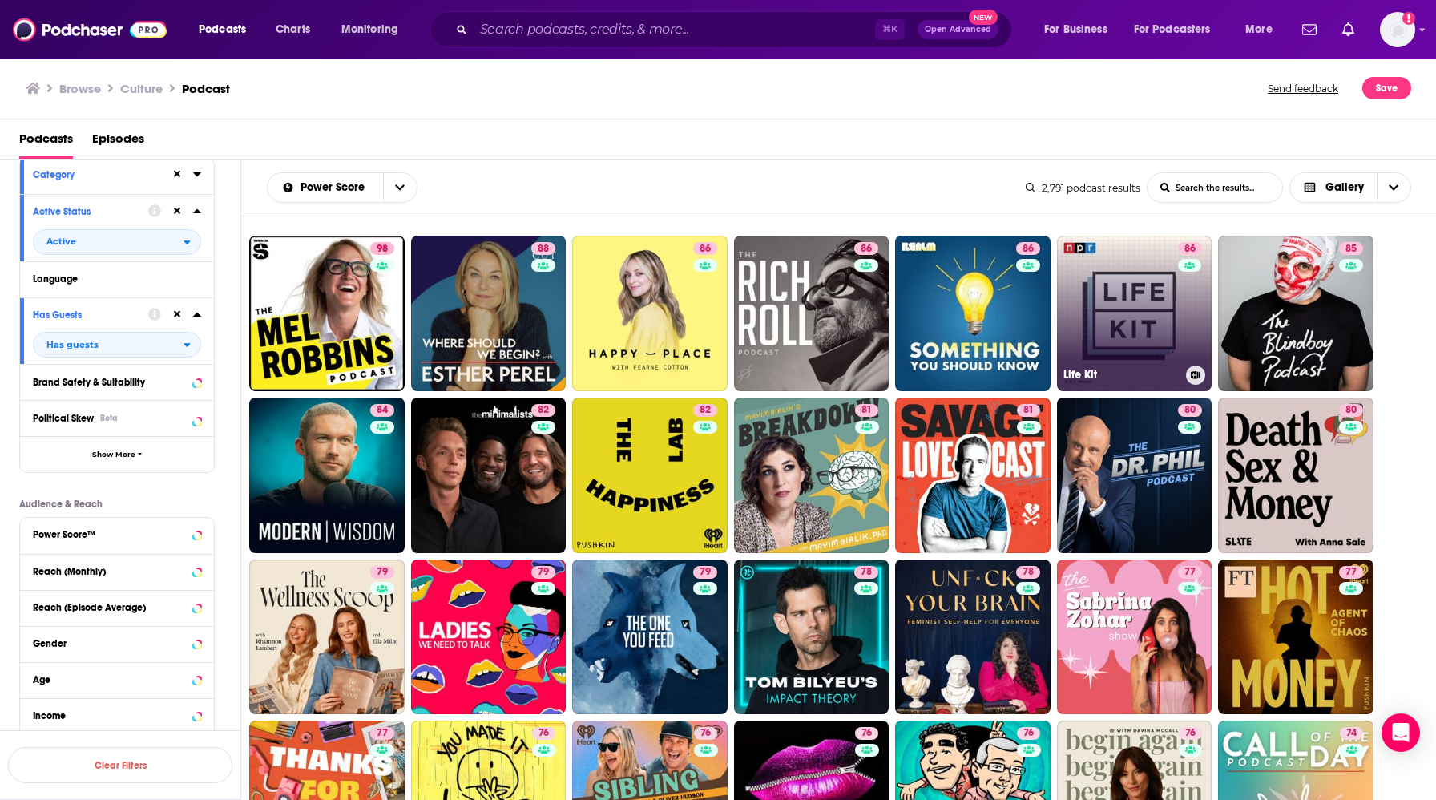
scroll to position [808, 0]
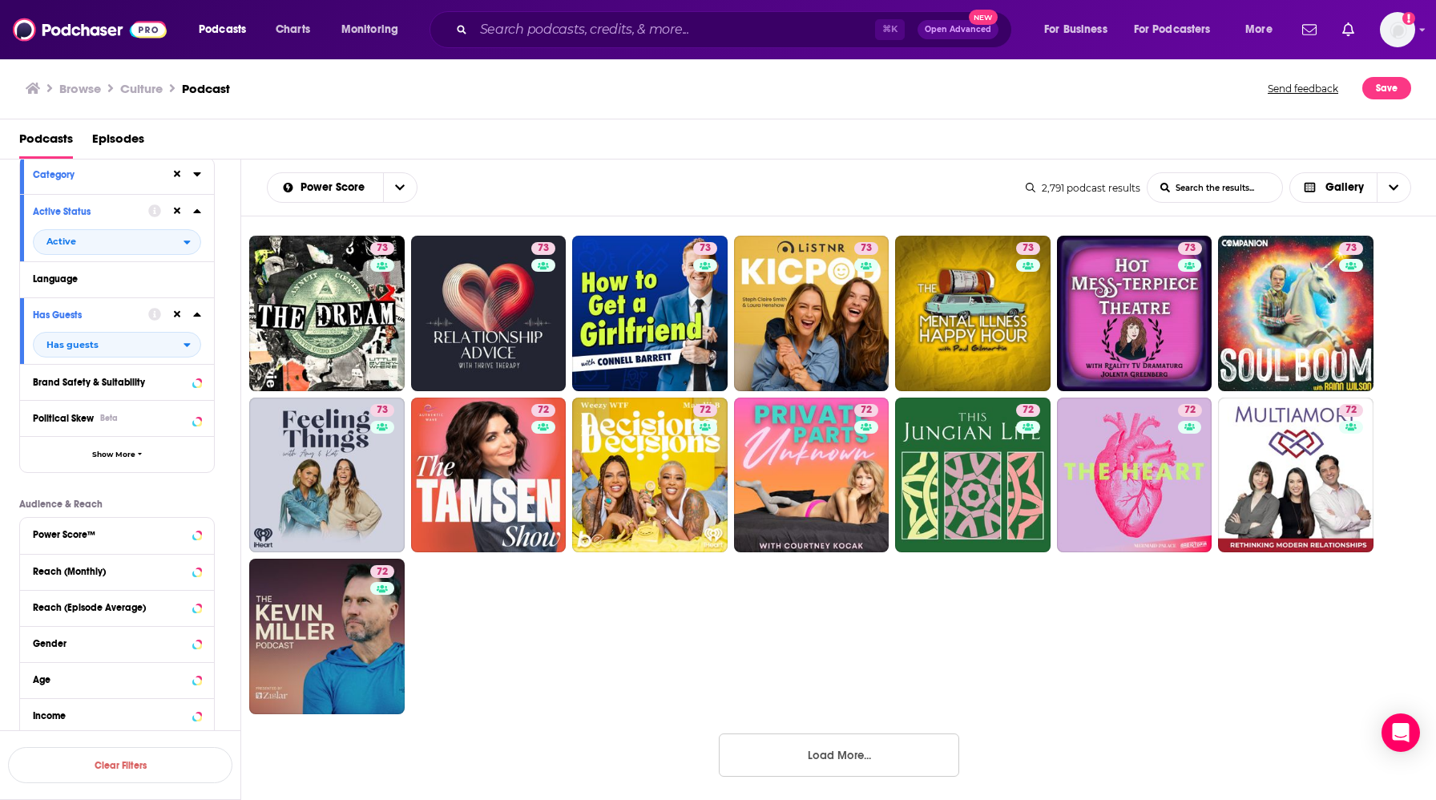
click at [821, 598] on button "Load More..." at bounding box center [839, 754] width 240 height 43
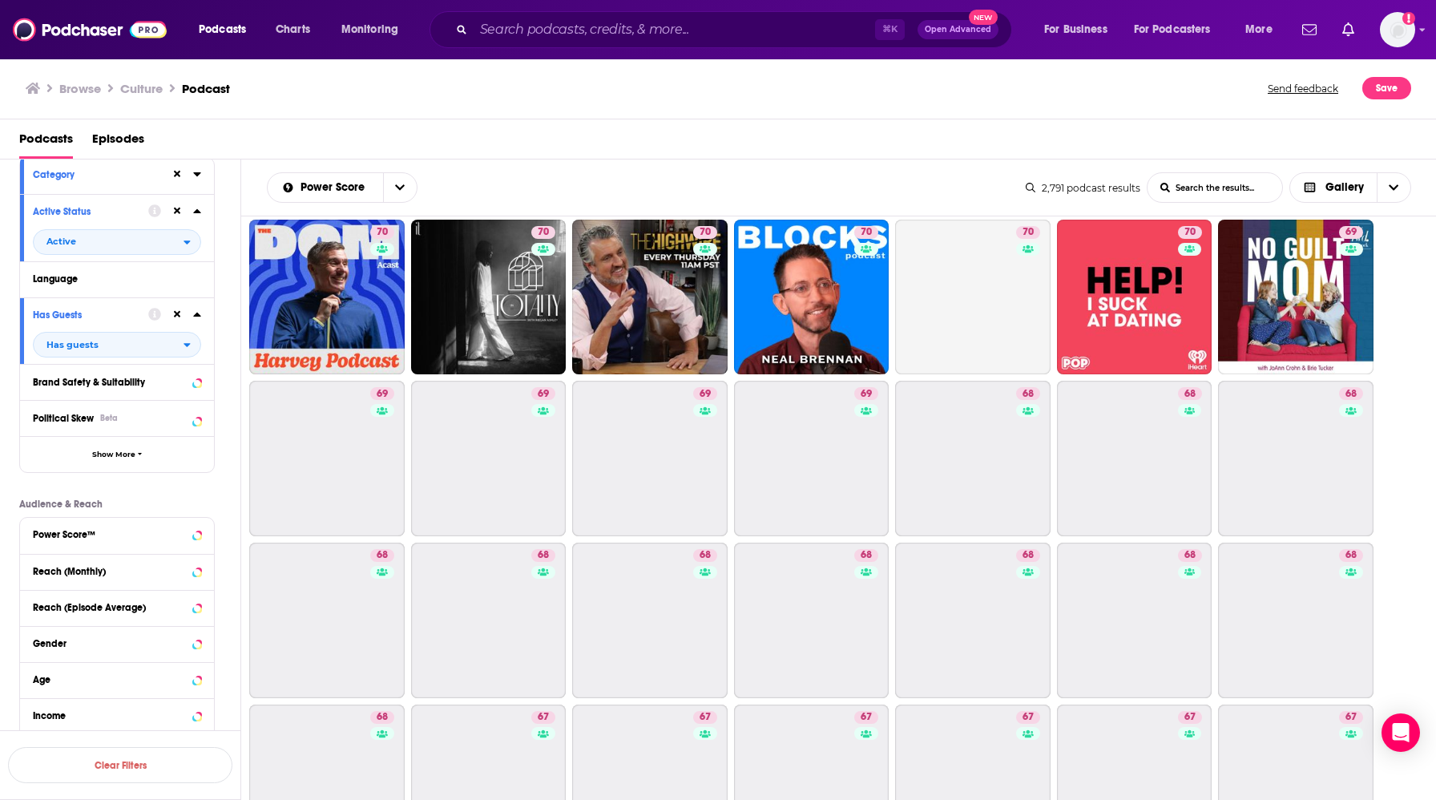
scroll to position [1939, 0]
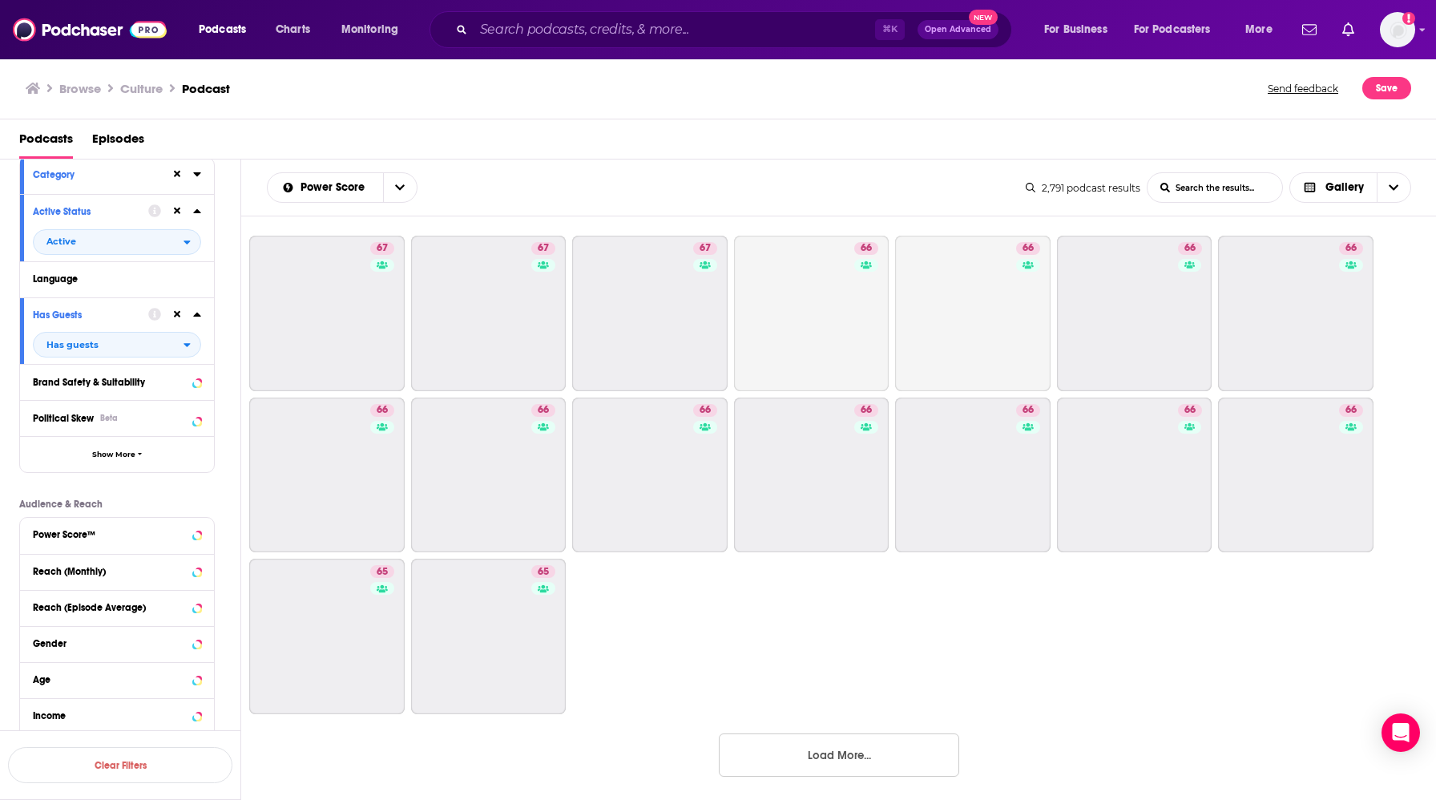
click at [824, 598] on button "Load More..." at bounding box center [839, 754] width 240 height 43
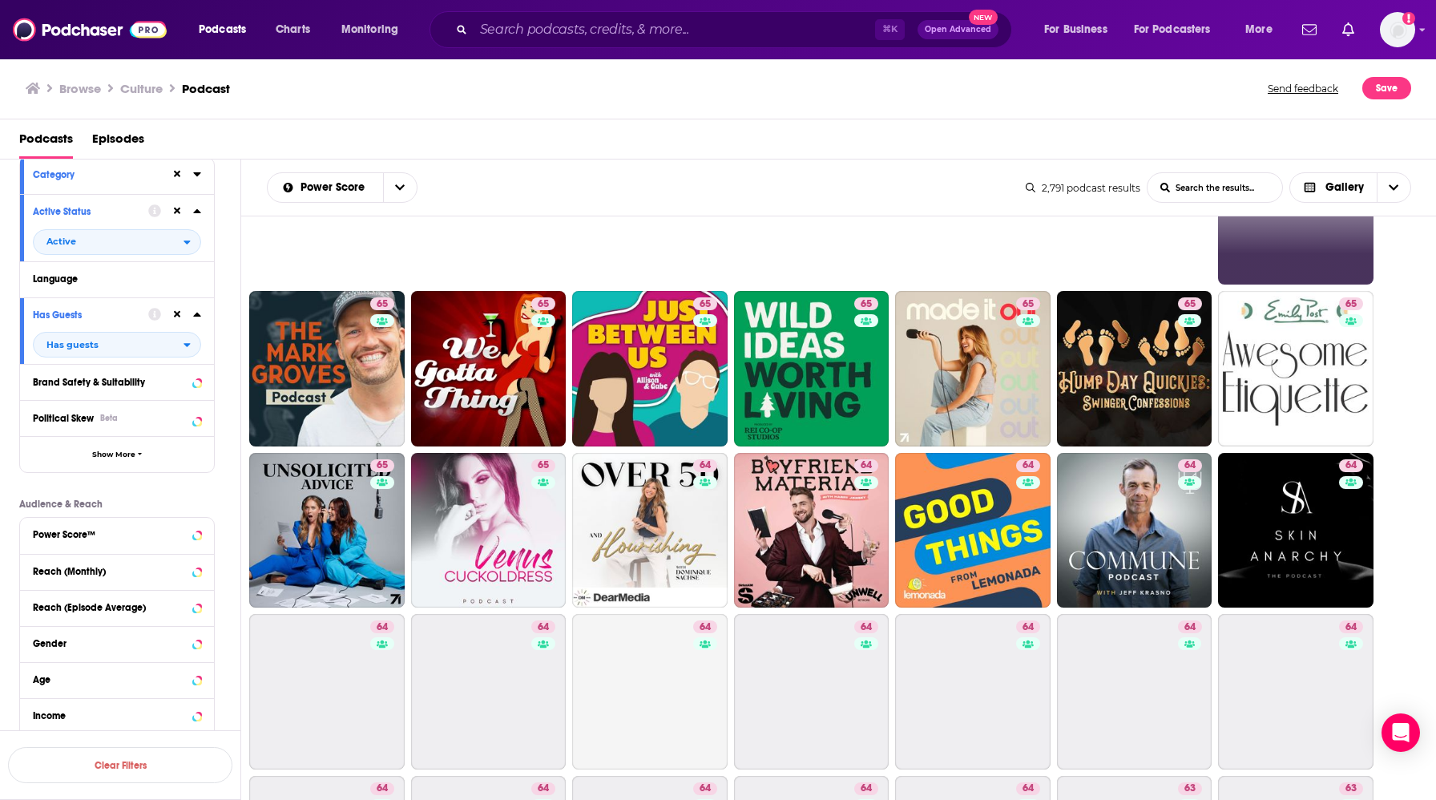
scroll to position [3070, 0]
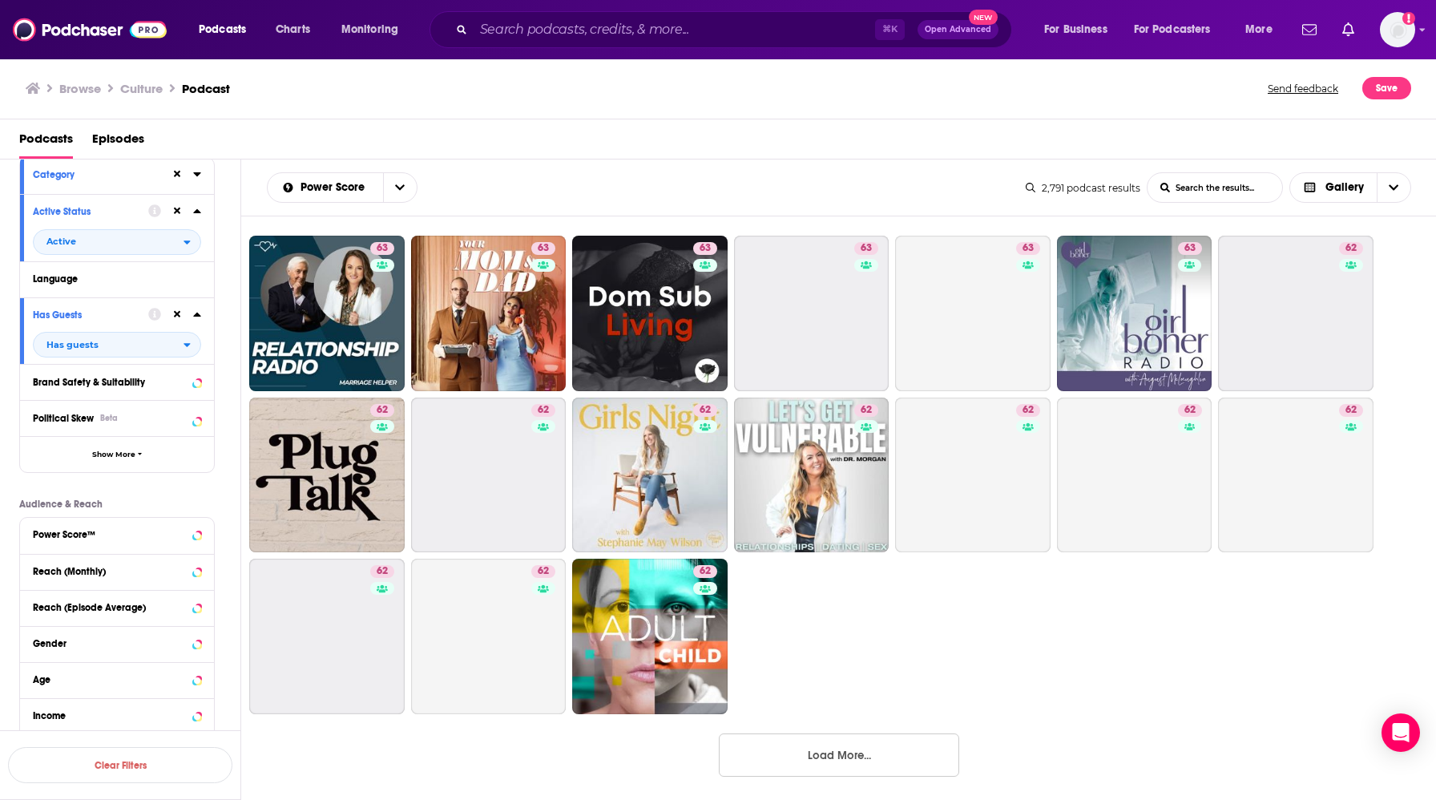
click at [846, 598] on button "Load More..." at bounding box center [839, 754] width 240 height 43
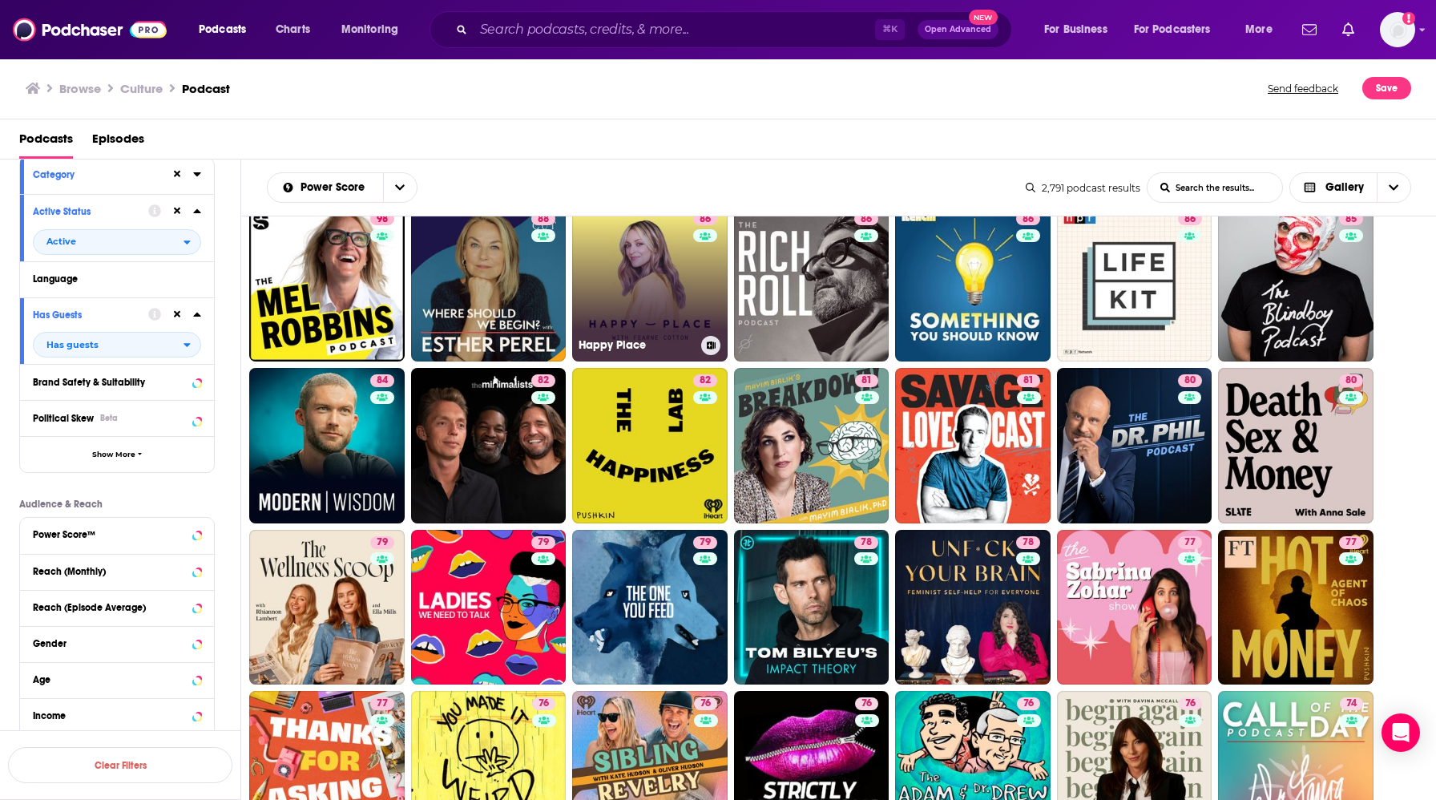
scroll to position [0, 0]
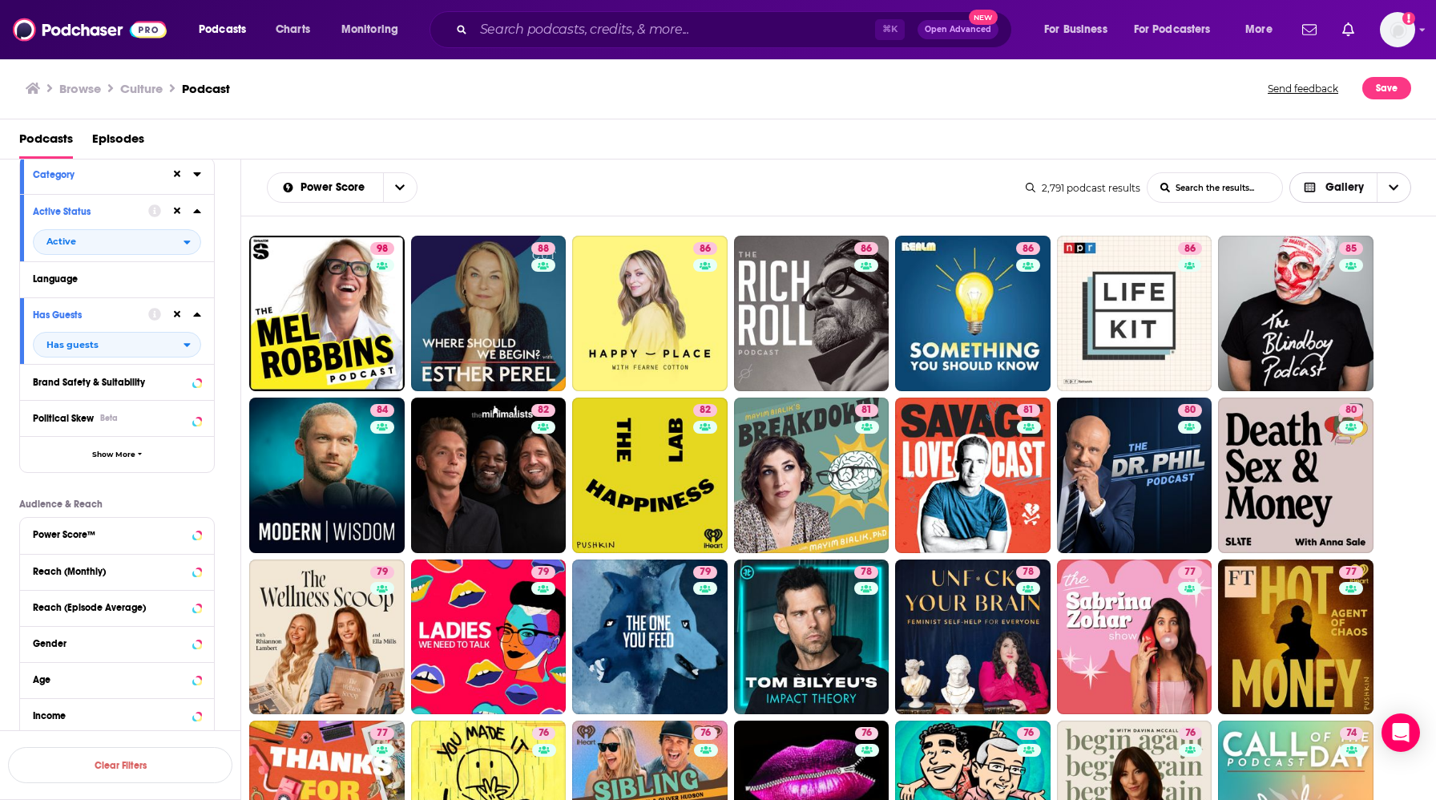
click at [1026, 186] on span "Gallery" at bounding box center [1333, 188] width 87 height 27
click at [1026, 270] on icon "Choose View" at bounding box center [1308, 270] width 11 height 9
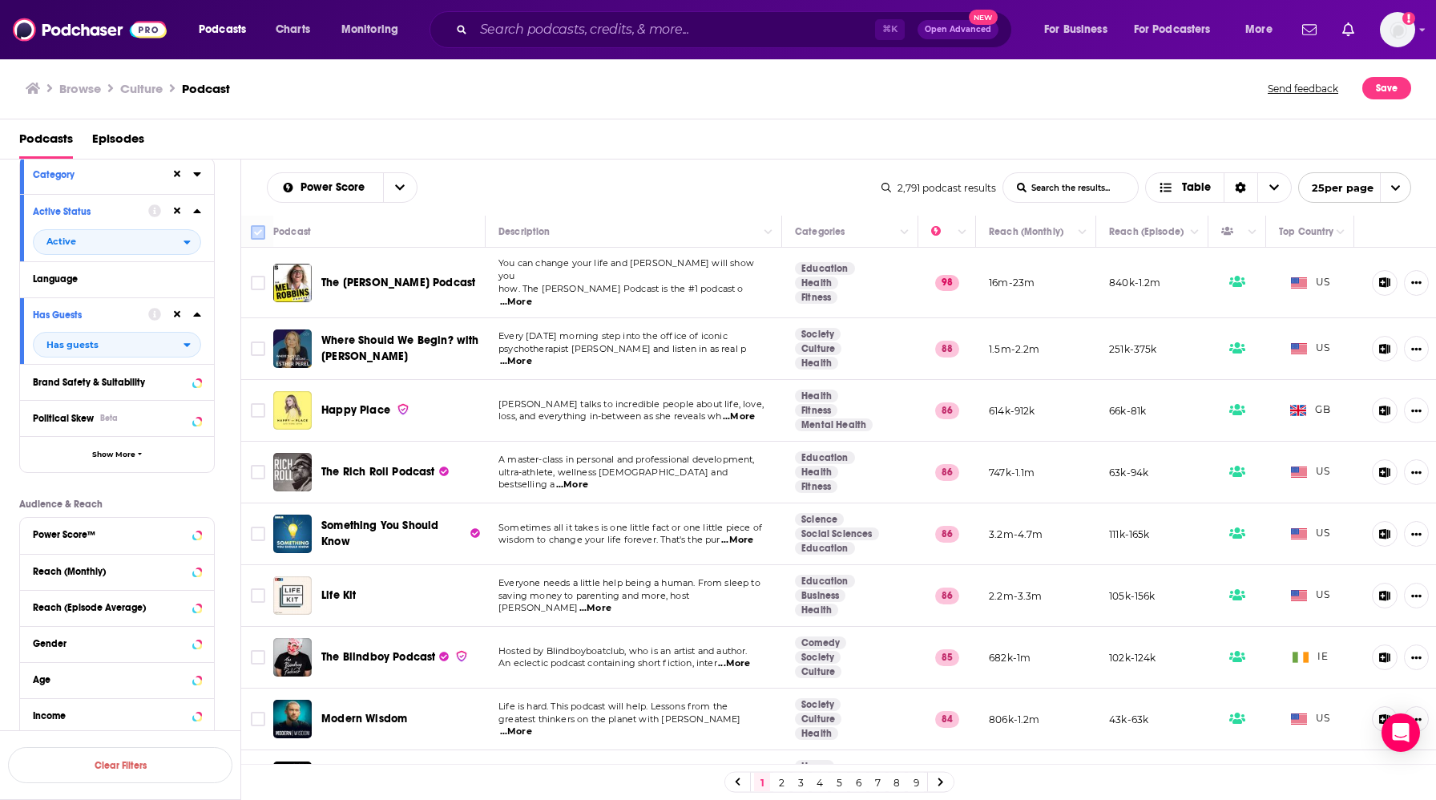
click at [260, 232] on input "Toggle select all" at bounding box center [258, 232] width 14 height 14
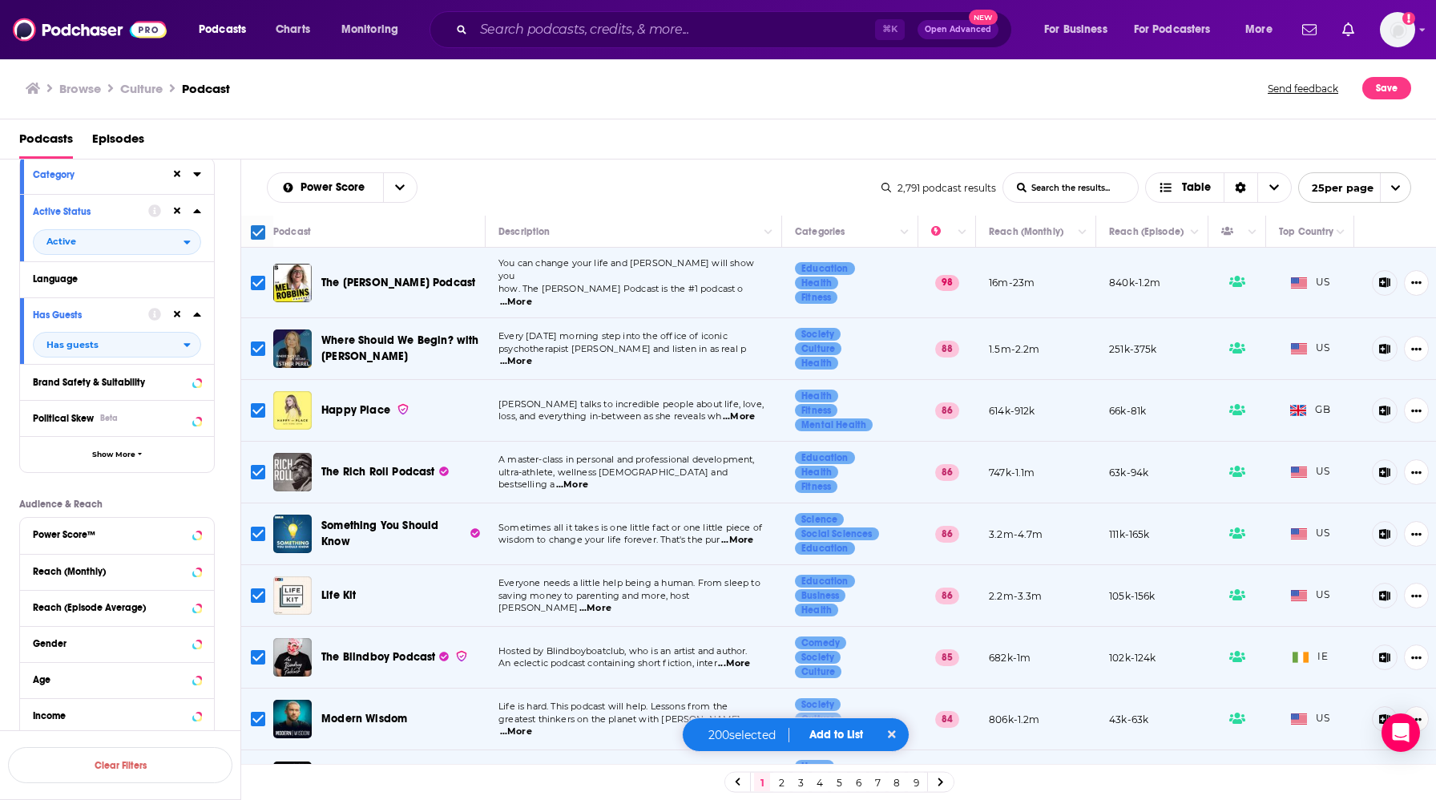
click at [1026, 188] on icon "open menu" at bounding box center [1396, 188] width 10 height 10
click at [1026, 268] on button "100 per page" at bounding box center [1354, 268] width 111 height 25
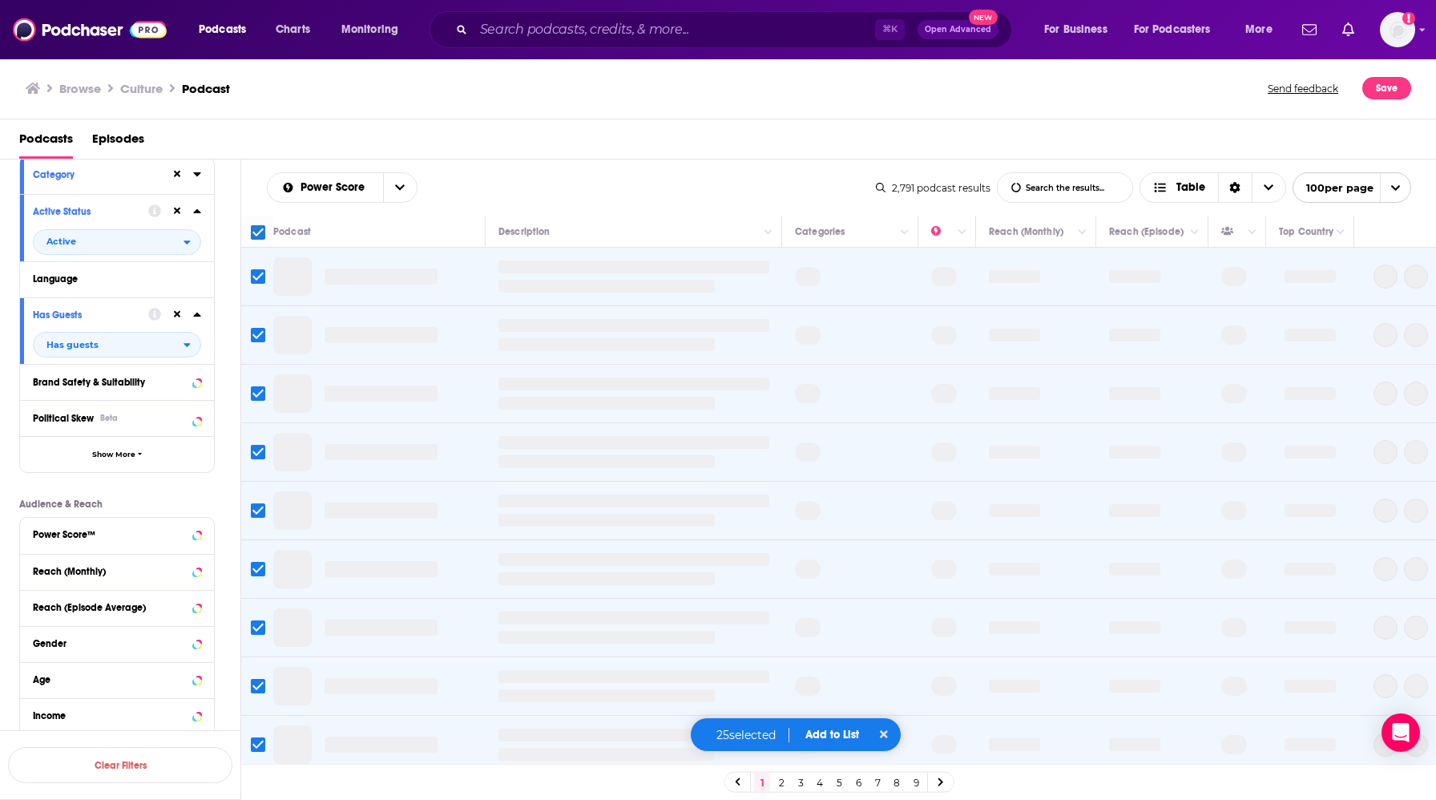
click at [539, 186] on div "Power Score List Search Input Search the results... Table" at bounding box center [571, 187] width 609 height 30
click at [259, 232] on input "Toggle select all" at bounding box center [258, 232] width 14 height 14
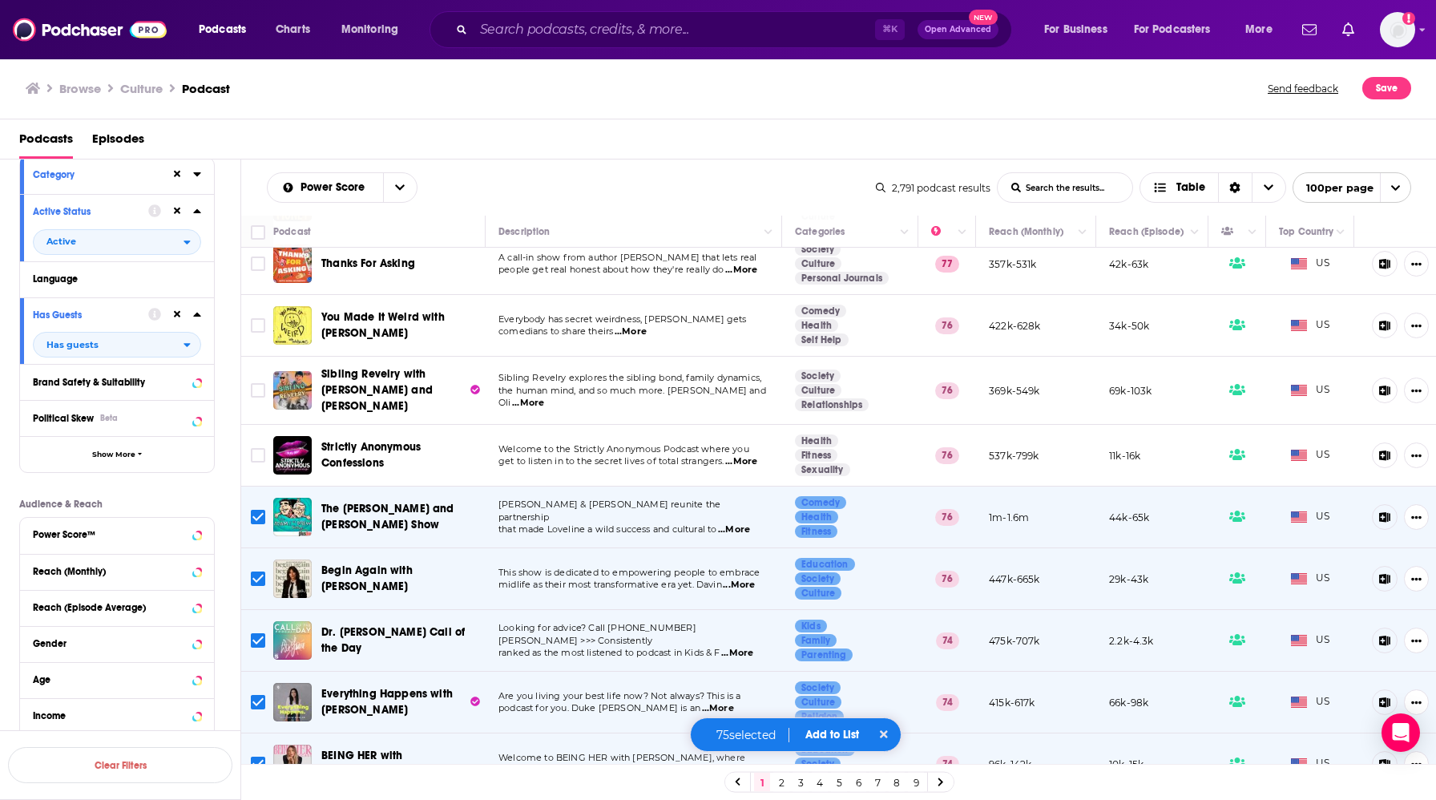
scroll to position [1338, 0]
click at [260, 235] on input "Toggle select all" at bounding box center [258, 232] width 14 height 14
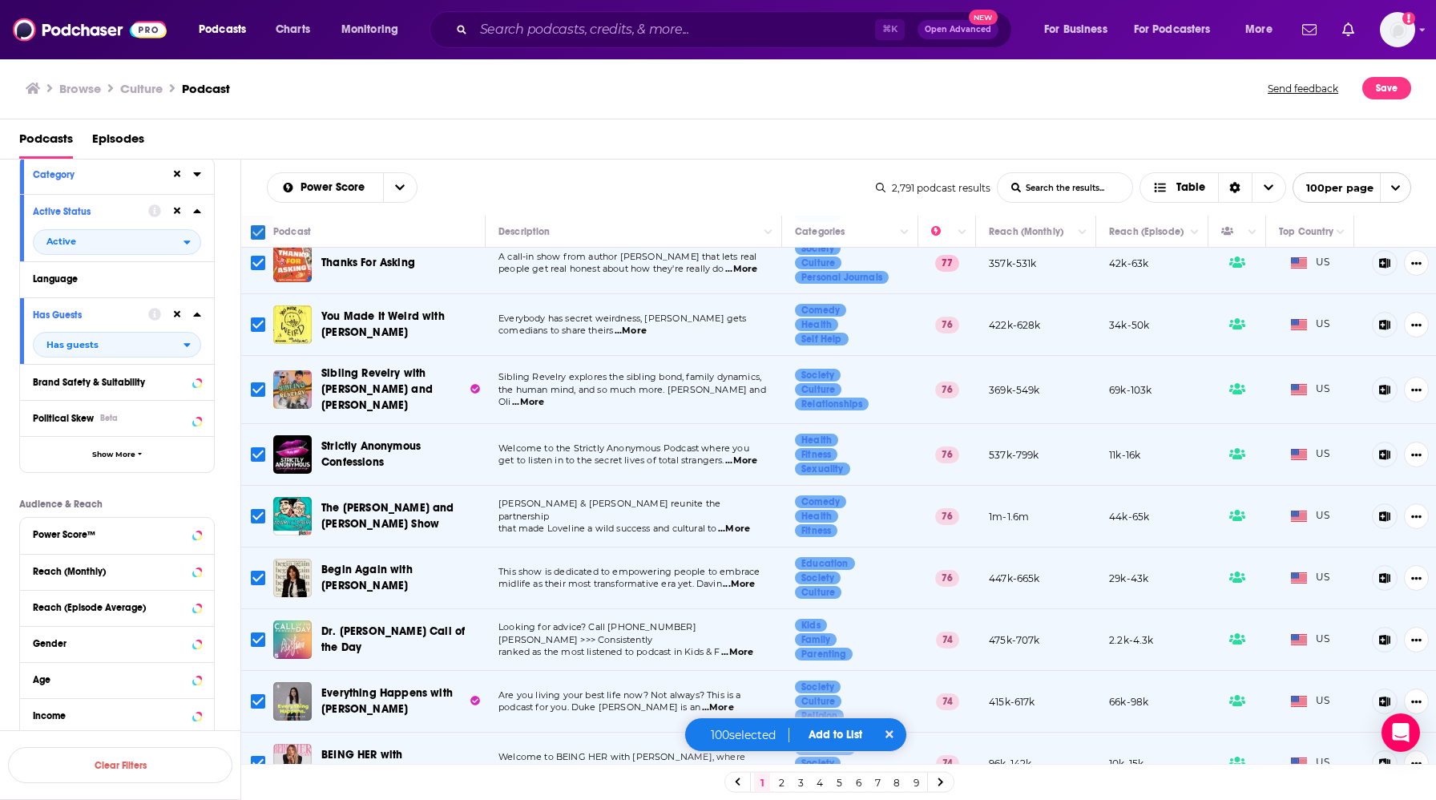
click at [256, 232] on input "Toggle select all" at bounding box center [258, 232] width 14 height 14
checkbox input "false"
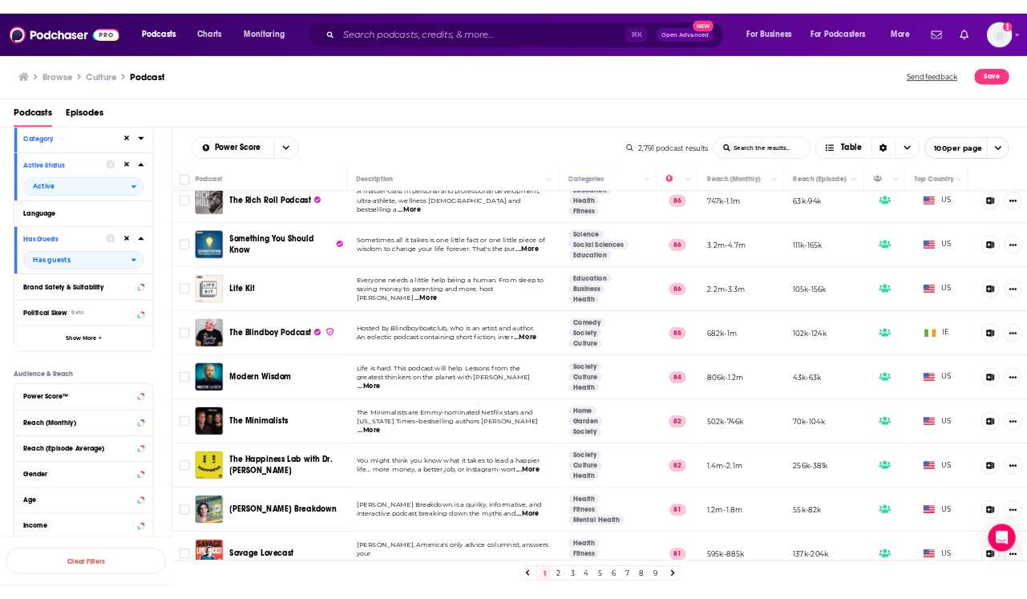
scroll to position [0, 0]
